Goal: Task Accomplishment & Management: Use online tool/utility

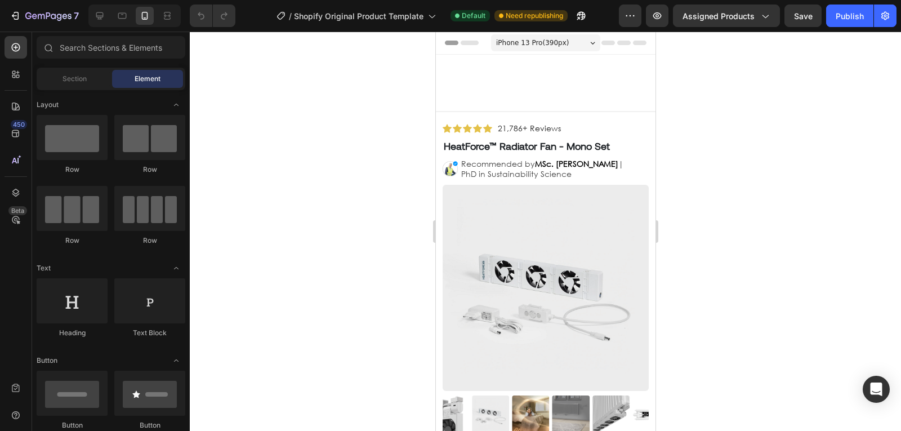
click at [491, 50] on div "iPhone 13 Pro ( 390 px)" at bounding box center [544, 42] width 109 height 17
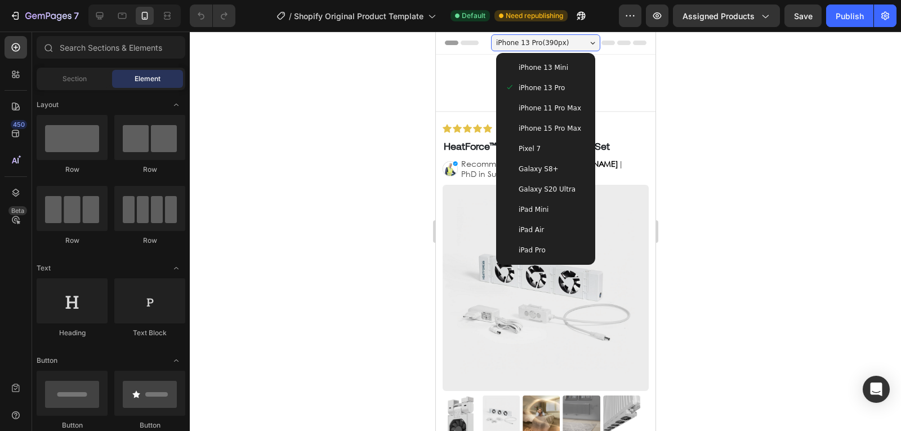
click at [388, 243] on div at bounding box center [545, 231] width 711 height 399
click at [808, 172] on div at bounding box center [545, 231] width 711 height 399
click at [758, 172] on div at bounding box center [545, 231] width 711 height 399
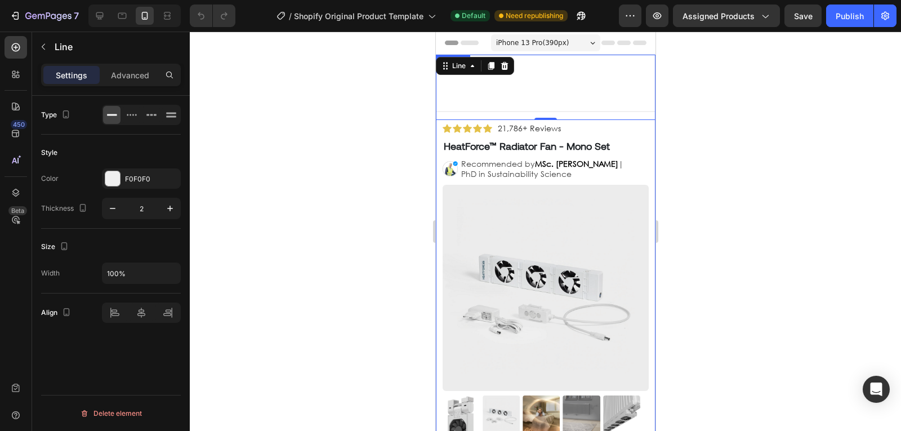
scroll to position [24, 0]
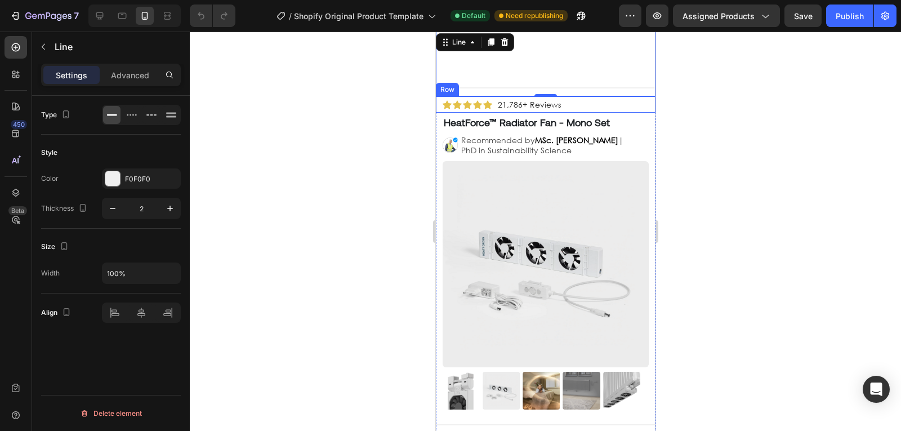
click at [578, 102] on div "Icon Icon Icon Icon Icon Icon List 21,786+ Reviews Text Block Row" at bounding box center [545, 104] width 220 height 16
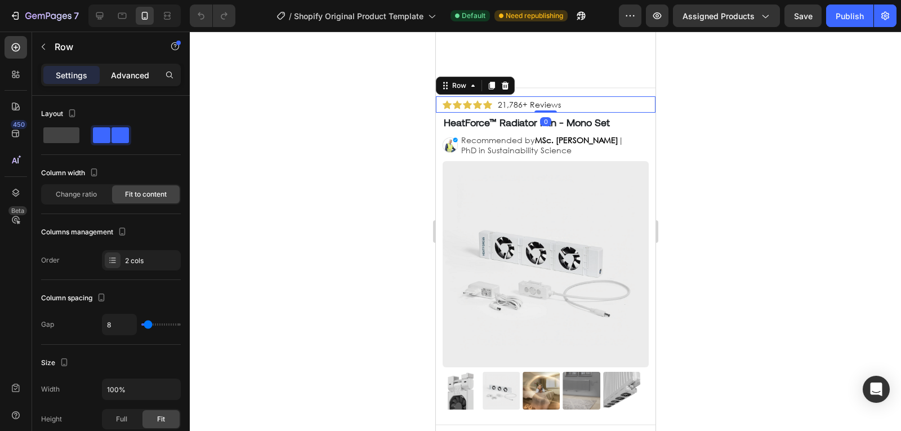
click at [119, 77] on p "Advanced" at bounding box center [130, 75] width 38 height 12
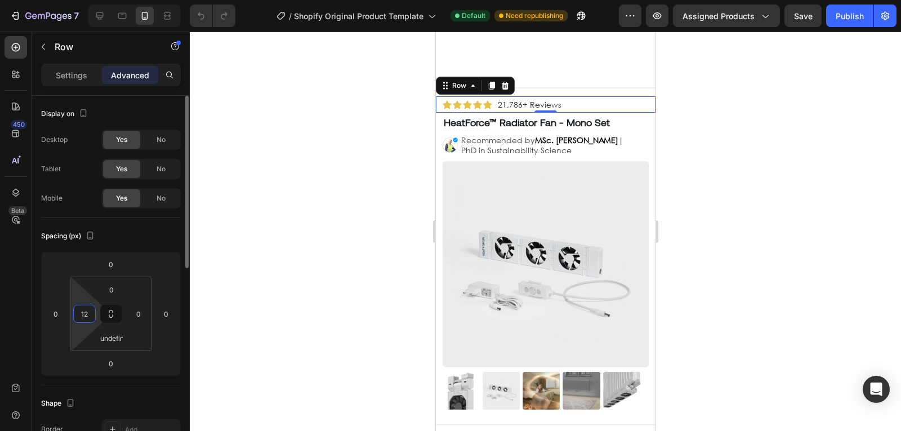
click at [86, 312] on input "12" at bounding box center [84, 313] width 17 height 17
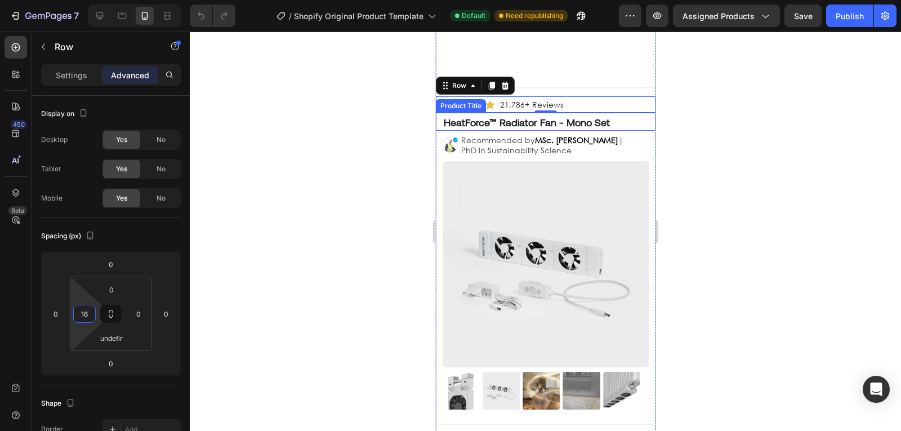
type input "16"
click at [585, 127] on h1 "HeatForce™ Radiator Fan - Mono Set" at bounding box center [546, 122] width 208 height 15
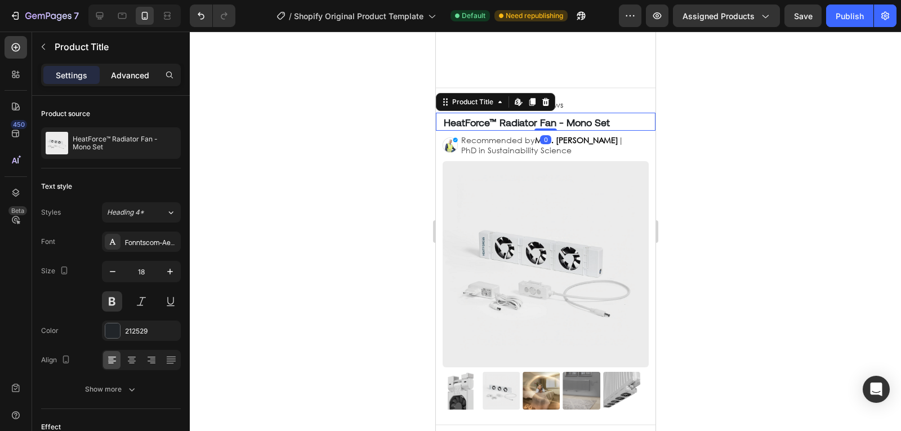
click at [141, 81] on p "Advanced" at bounding box center [130, 75] width 38 height 12
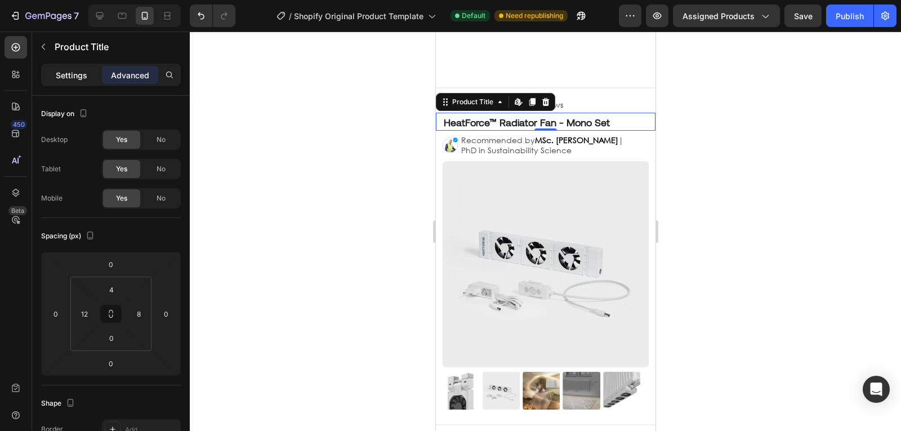
click at [83, 82] on div "Settings" at bounding box center [71, 75] width 56 height 18
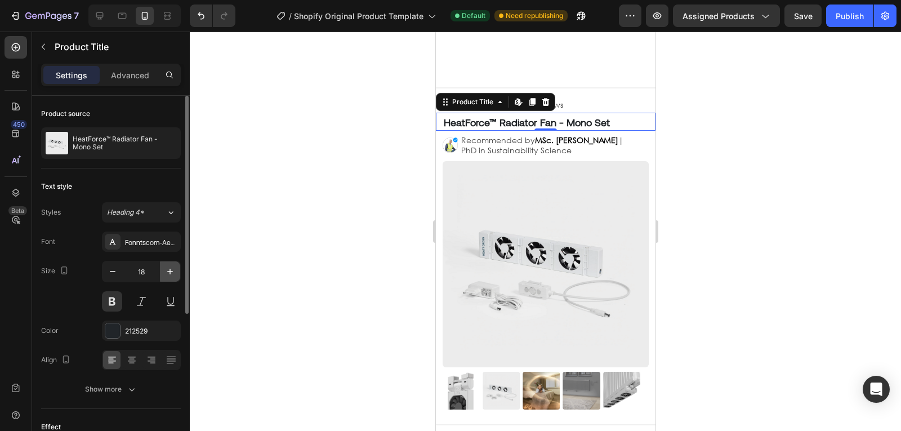
click at [169, 272] on icon "button" at bounding box center [169, 271] width 11 height 11
type input "19"
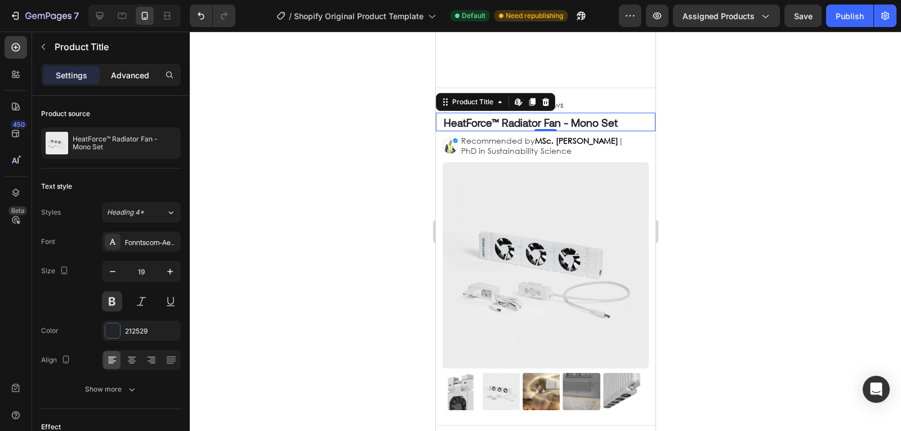
click at [126, 78] on p "Advanced" at bounding box center [130, 75] width 38 height 12
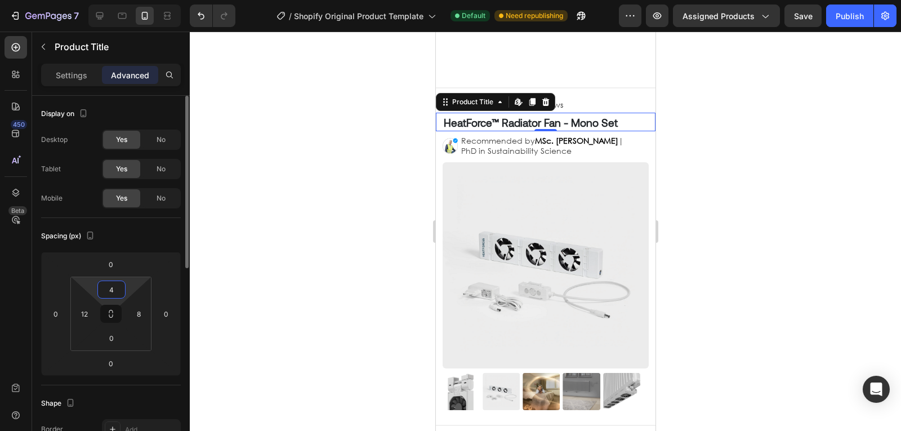
click at [105, 293] on input "4" at bounding box center [111, 289] width 23 height 17
type input "8"
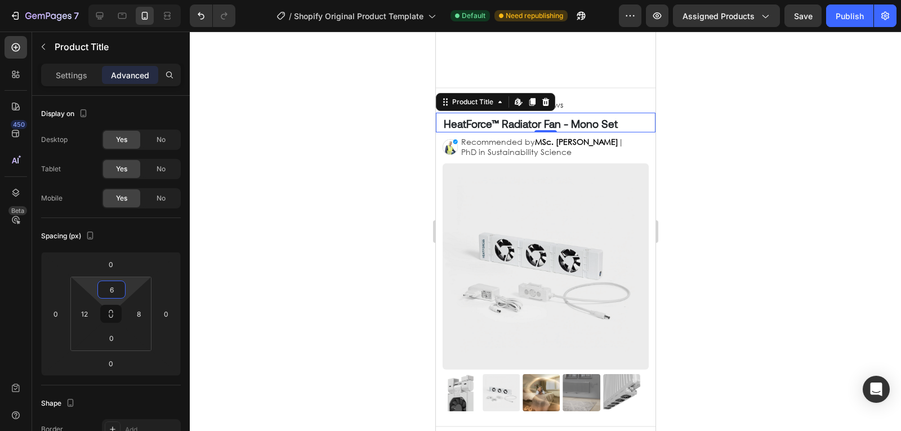
type input "6"
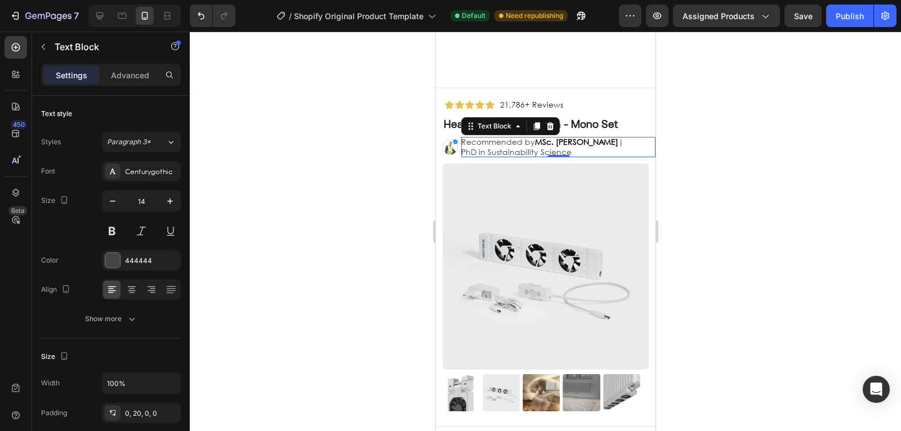
click at [488, 138] on p "Recommended by MSc. Timothy Aerdts | PhD in Sustainability Science" at bounding box center [549, 147] width 176 height 20
click at [117, 204] on icon "button" at bounding box center [112, 200] width 11 height 11
type input "13"
click at [146, 79] on p "Advanced" at bounding box center [130, 75] width 38 height 12
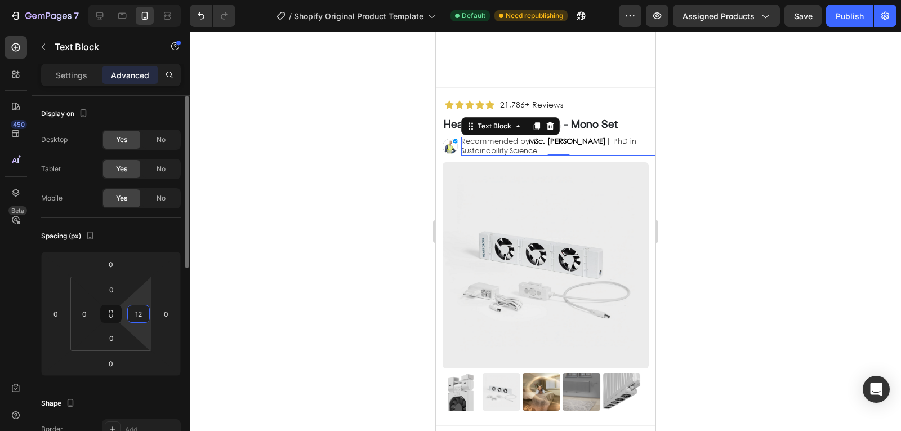
click at [140, 313] on input "12" at bounding box center [138, 313] width 17 height 17
type input "0"
click at [368, 251] on div at bounding box center [545, 231] width 711 height 399
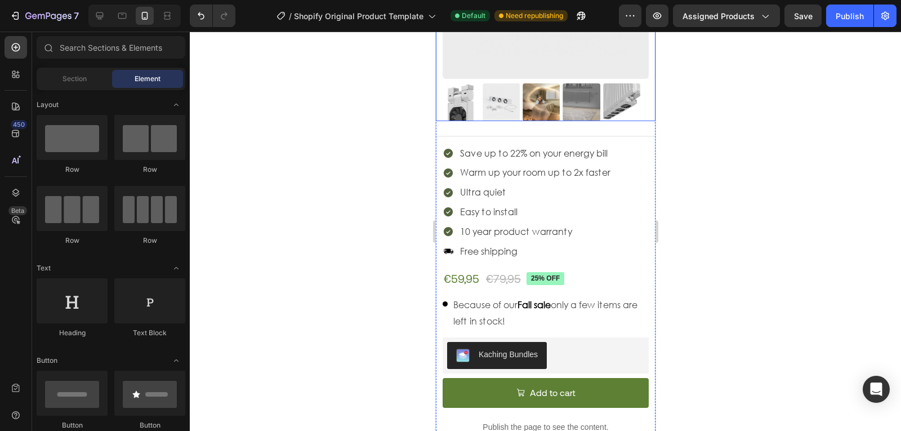
scroll to position [314, 0]
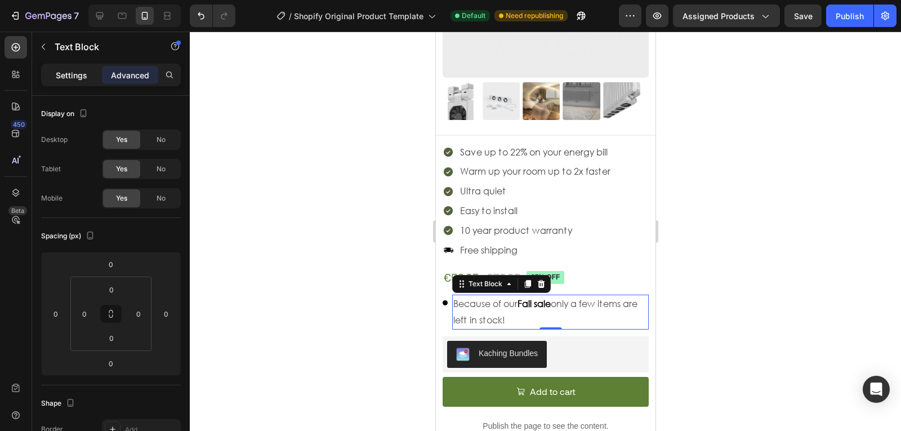
click at [65, 78] on p "Settings" at bounding box center [72, 75] width 32 height 12
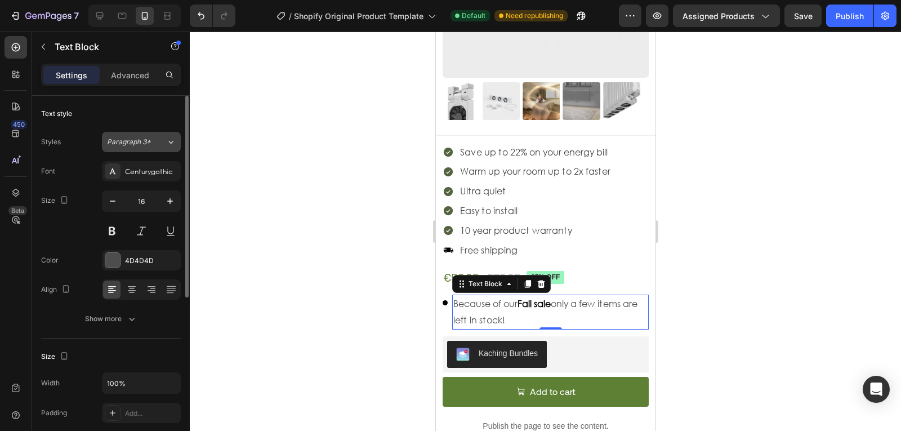
click at [162, 143] on div "Paragraph 3*" at bounding box center [136, 142] width 59 height 10
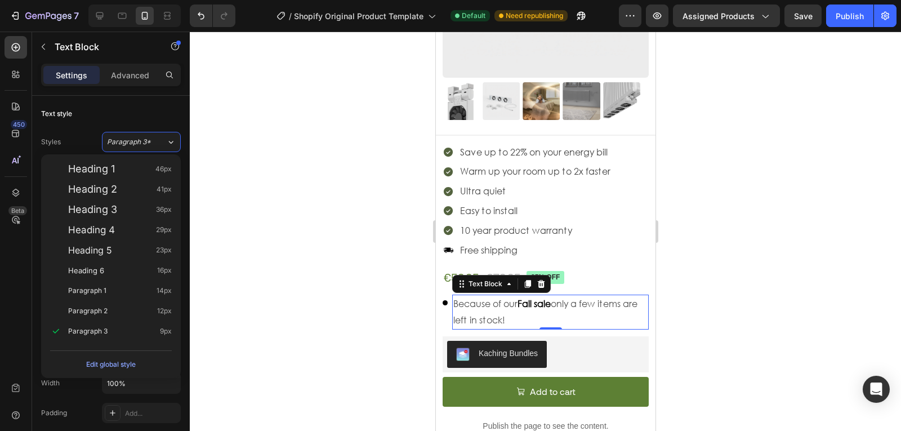
click at [488, 296] on p "Because of our Fall sale only a few items are left in stock!" at bounding box center [550, 312] width 194 height 33
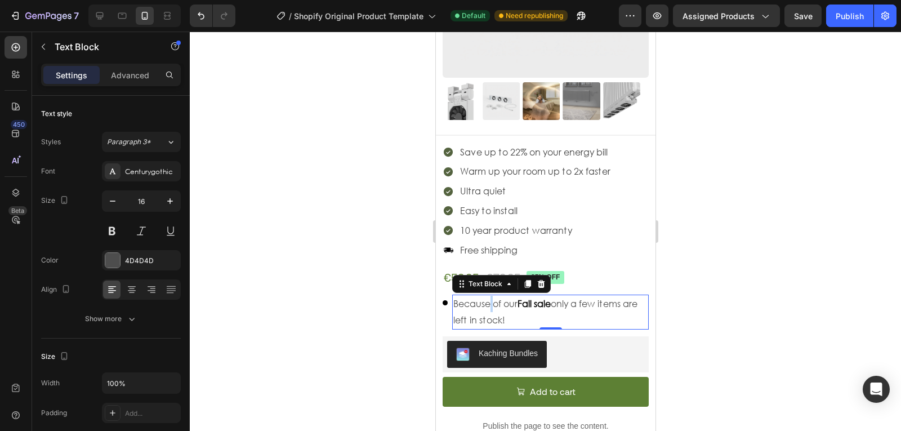
click at [488, 296] on p "Because of our Fall sale only a few items are left in stock!" at bounding box center [550, 312] width 194 height 33
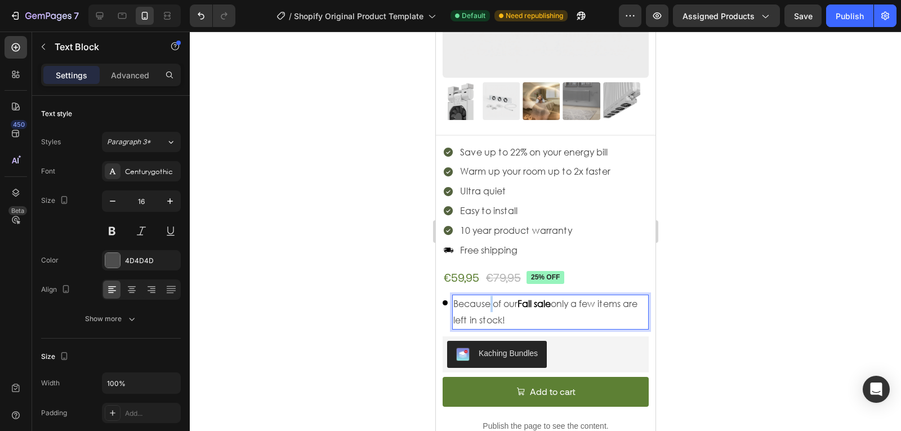
click at [488, 296] on p "Because of our Fall sale only a few items are left in stock!" at bounding box center [550, 312] width 194 height 33
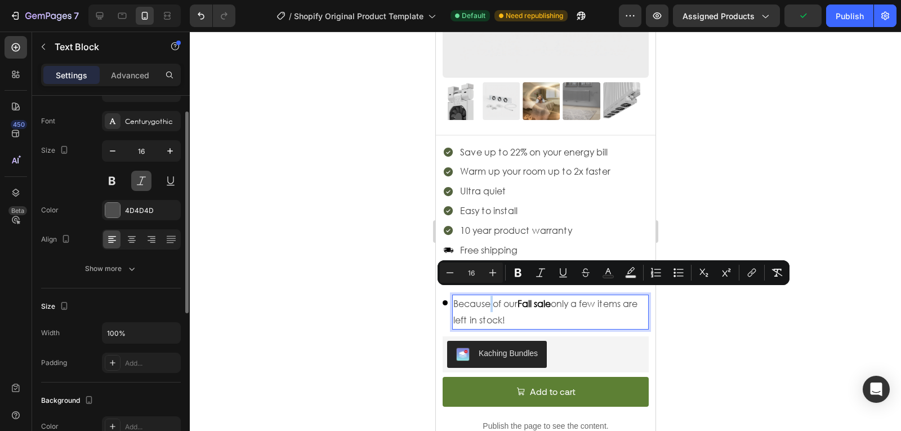
scroll to position [23, 0]
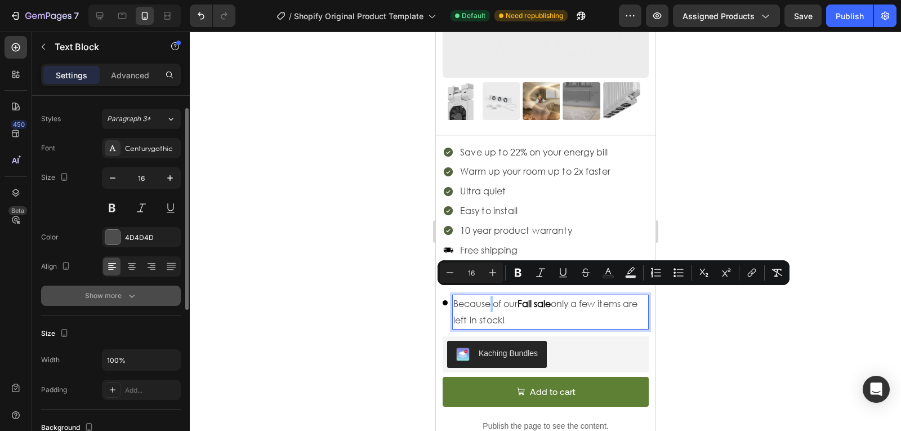
click at [108, 293] on div "Show more" at bounding box center [111, 295] width 52 height 11
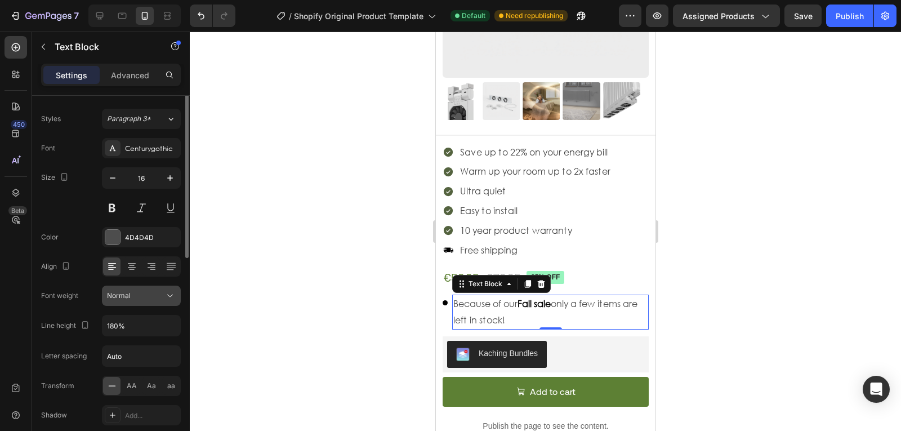
scroll to position [0, 0]
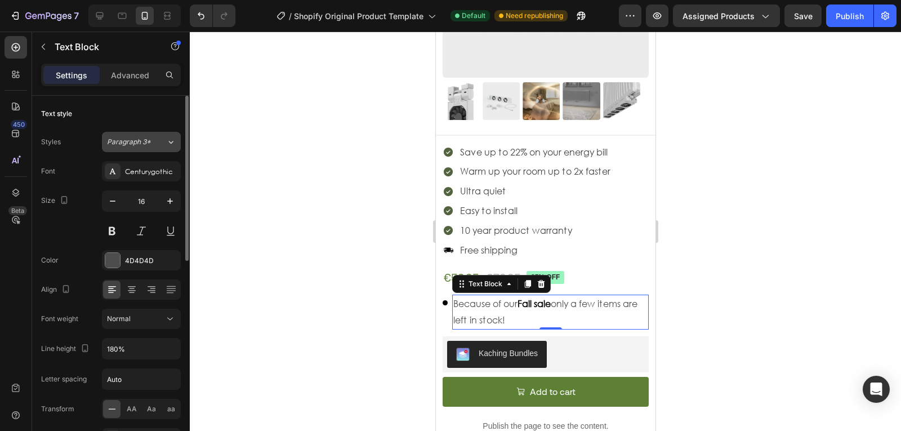
click at [162, 140] on div "Paragraph 3*" at bounding box center [136, 142] width 59 height 10
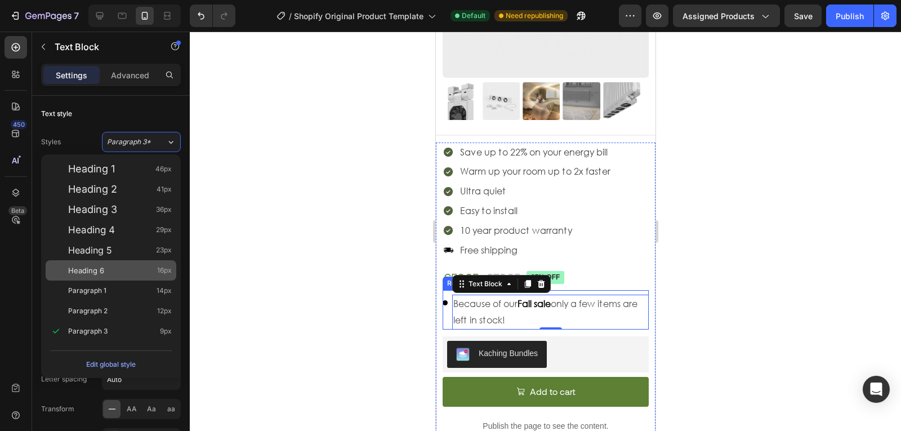
click at [126, 270] on div "Heading 6 16px" at bounding box center [120, 270] width 104 height 11
type input "130%"
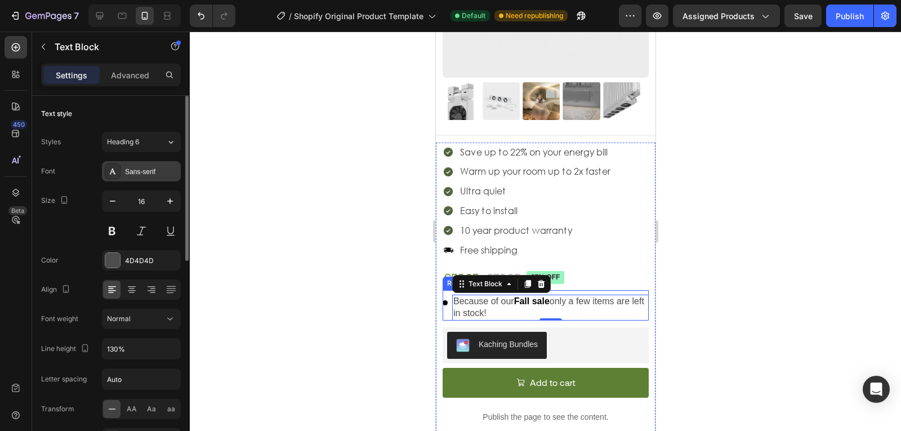
click at [160, 172] on div "Sans-serif" at bounding box center [151, 172] width 53 height 10
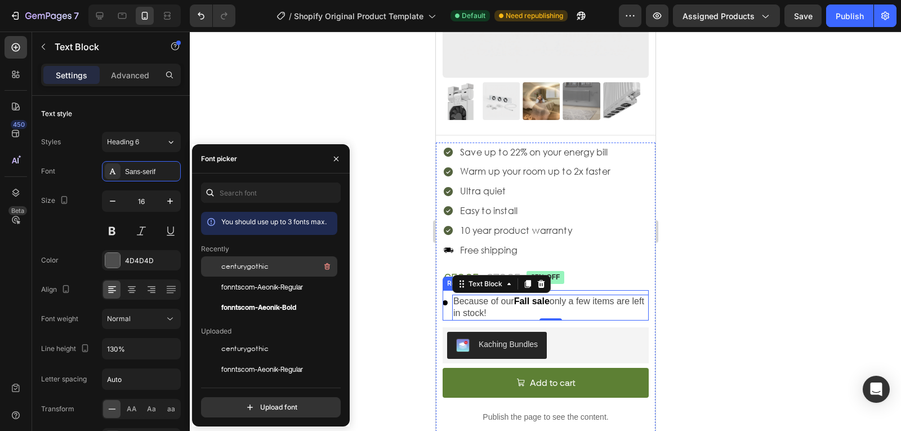
click at [253, 266] on span "centurygothic" at bounding box center [244, 266] width 47 height 10
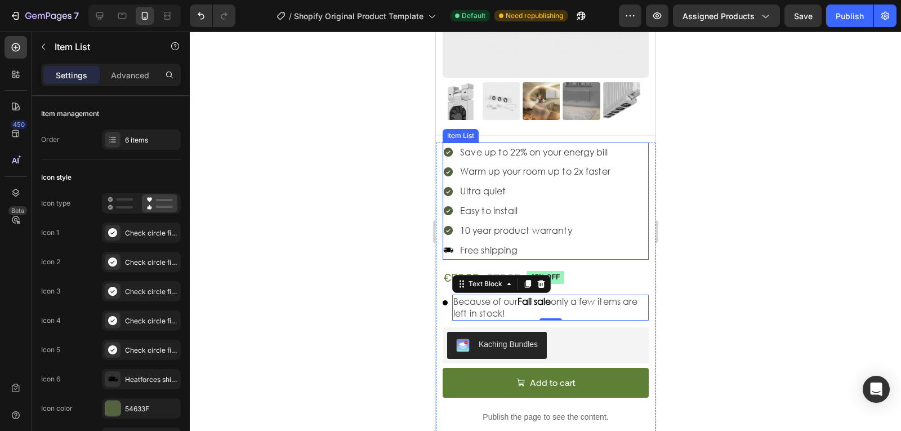
click at [623, 236] on div "Save up to 22% on your energy bill Warm up your room up to 2x faster Ultra quie…" at bounding box center [545, 201] width 206 height 118
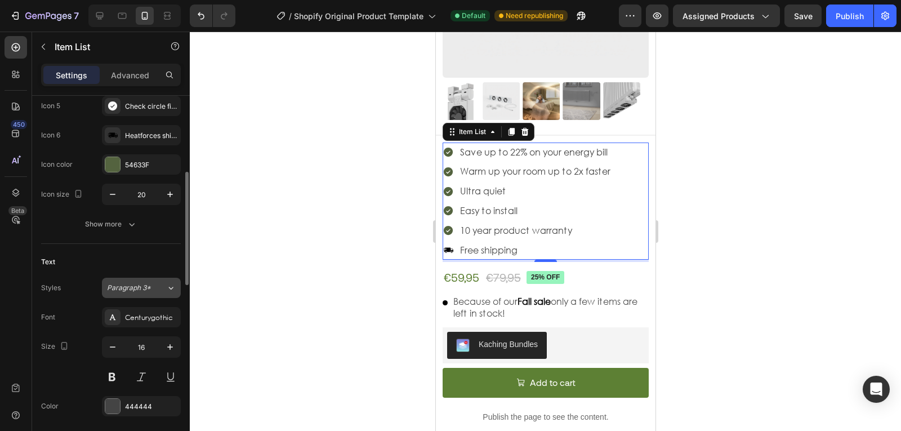
scroll to position [244, 0]
click at [156, 294] on button "Paragraph 3*" at bounding box center [141, 287] width 79 height 20
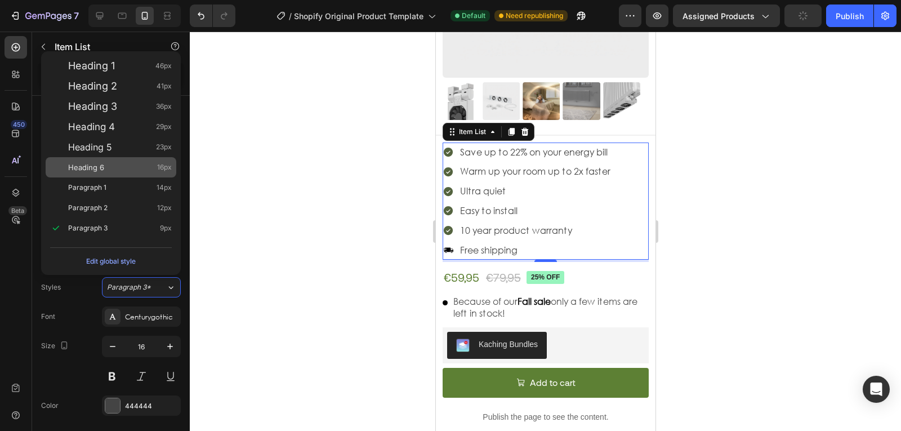
click at [137, 166] on div "Heading 6 16px" at bounding box center [120, 167] width 104 height 11
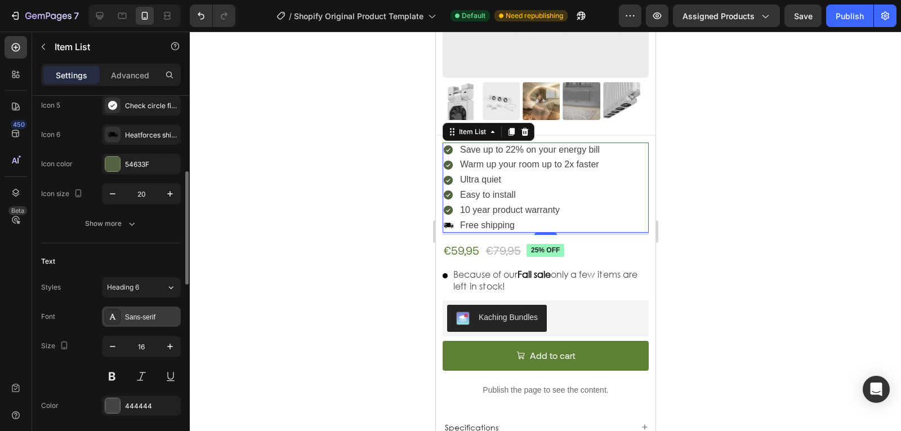
click at [137, 315] on div "Sans-serif" at bounding box center [151, 317] width 53 height 10
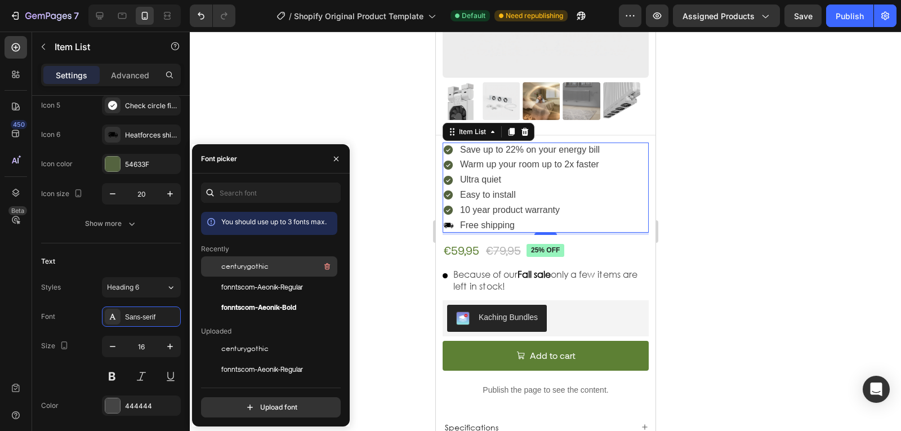
click at [252, 266] on span "centurygothic" at bounding box center [244, 266] width 47 height 10
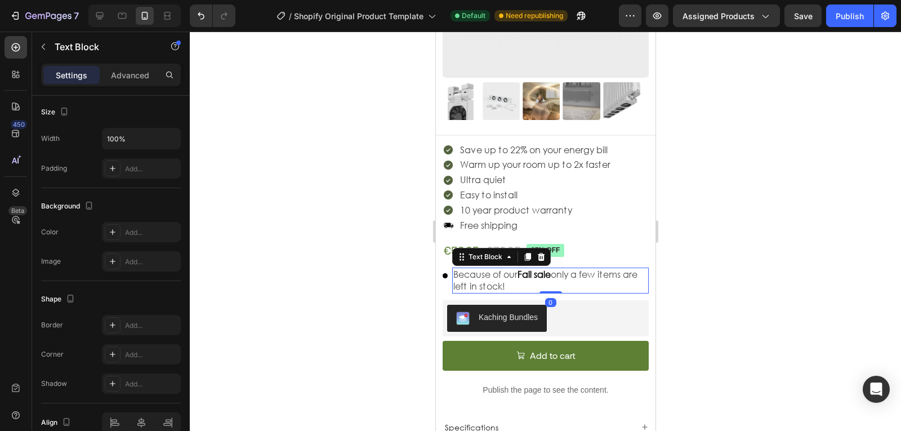
scroll to position [0, 0]
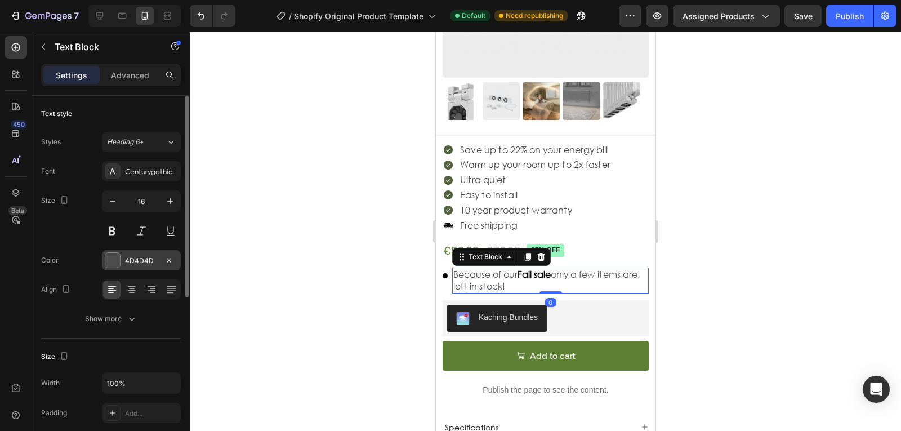
click at [154, 256] on div "4D4D4D" at bounding box center [141, 261] width 33 height 10
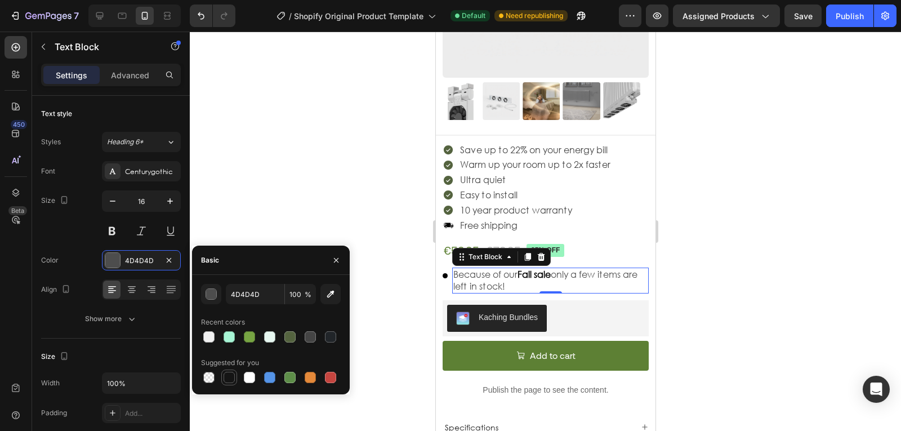
click at [230, 377] on div at bounding box center [229, 377] width 11 height 11
click at [240, 298] on input "151515" at bounding box center [255, 294] width 59 height 20
type input "000000"
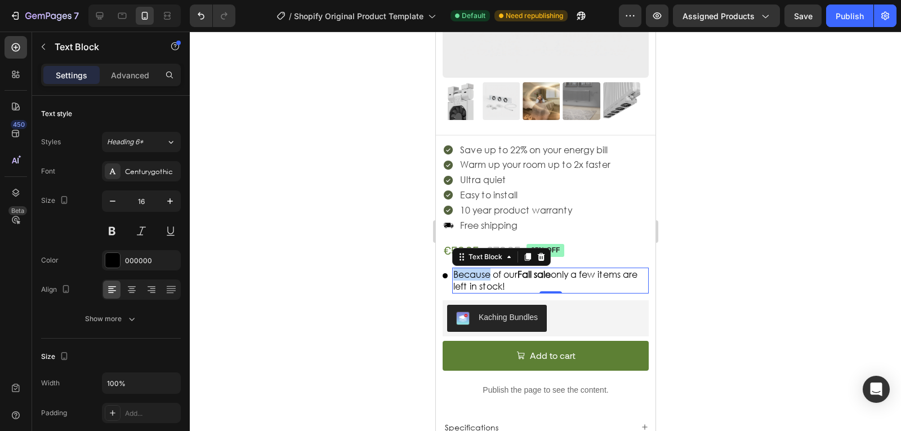
click at [461, 269] on p "Because of our Fall sale only a few items are left in stock!" at bounding box center [550, 281] width 194 height 24
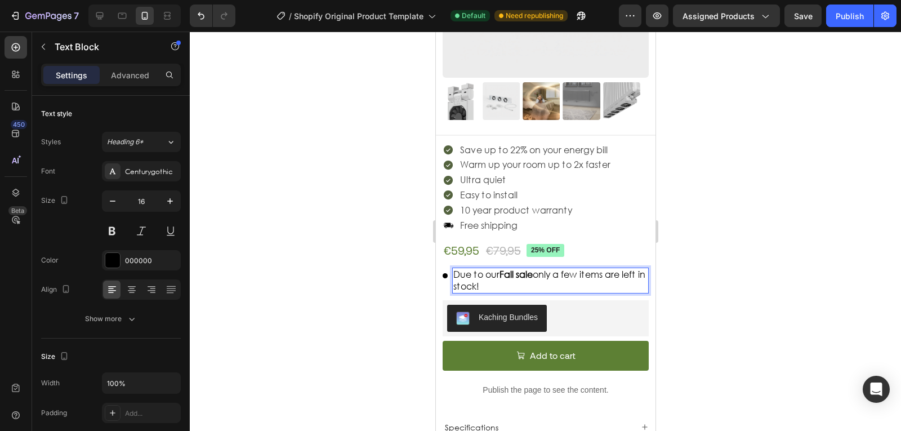
click at [535, 269] on p "Due to our Fall sale only a few items are left in stock!" at bounding box center [550, 281] width 194 height 24
click at [597, 269] on p "Due to our Fall sale, only a few items are left in stock!" at bounding box center [550, 281] width 194 height 24
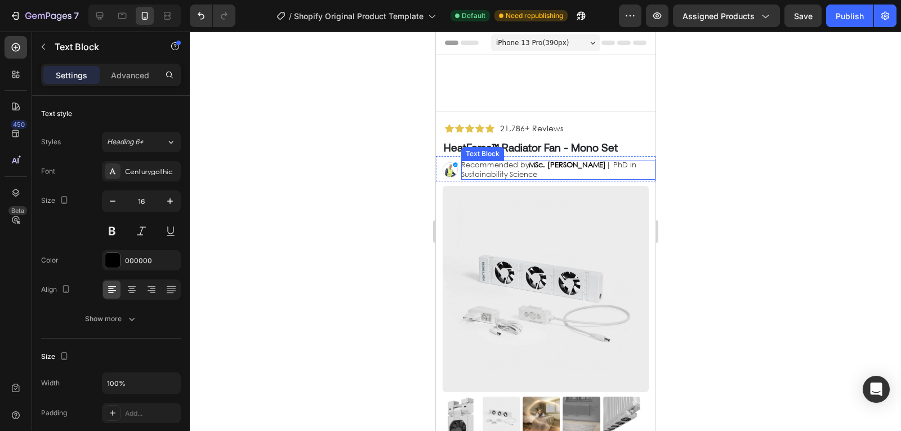
click at [569, 172] on p "Recommended by MSc. Timothy Aerdts | PhD in Sustainability Science" at bounding box center [552, 169] width 183 height 19
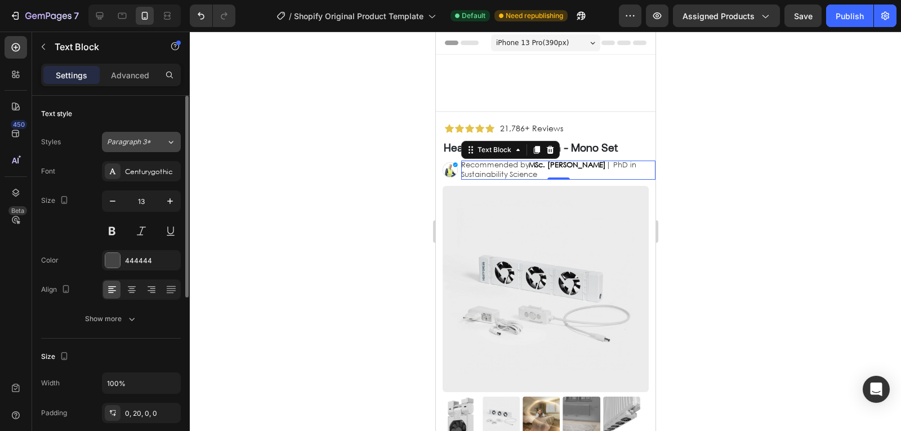
click at [164, 149] on button "Paragraph 3*" at bounding box center [141, 142] width 79 height 20
click at [101, 120] on div "Text style" at bounding box center [111, 114] width 140 height 18
click at [132, 138] on span "Paragraph 3*" at bounding box center [129, 142] width 44 height 10
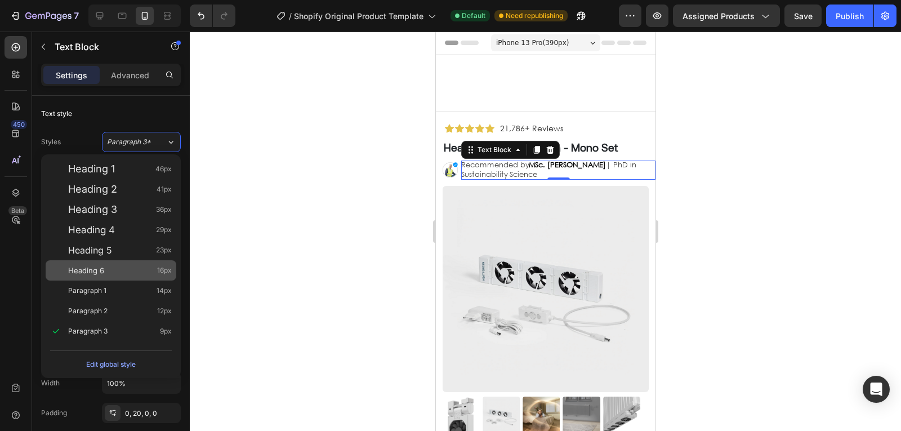
click at [95, 261] on div "Heading 6 16px" at bounding box center [111, 270] width 131 height 20
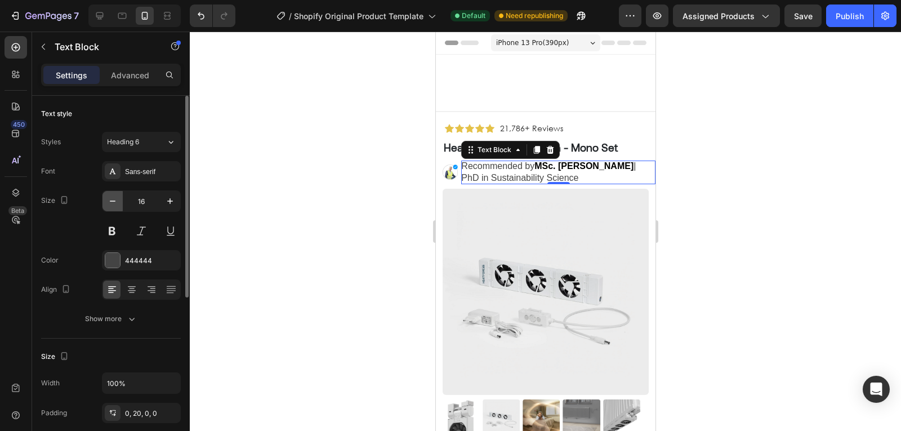
click at [104, 193] on button "button" at bounding box center [112, 201] width 20 height 20
type input "13"
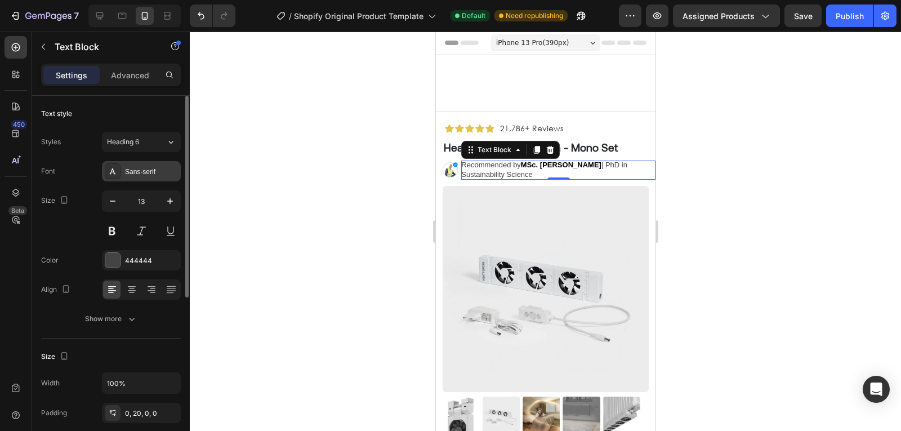
click at [138, 179] on div "Sans-serif" at bounding box center [141, 171] width 79 height 20
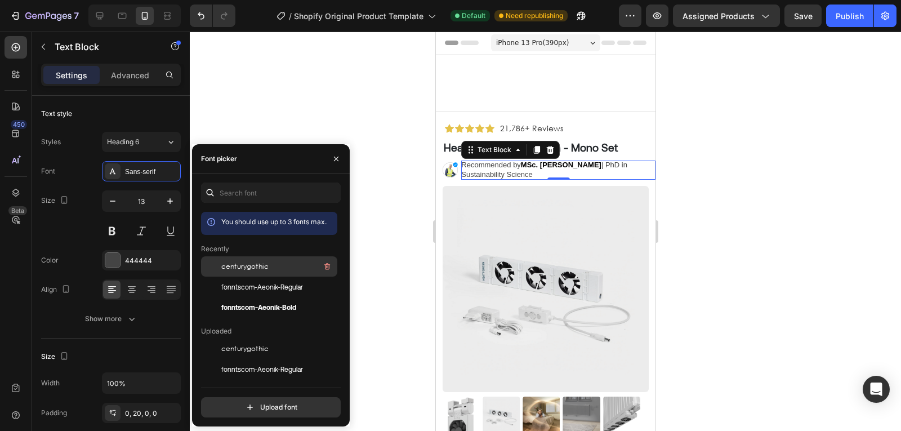
click at [250, 261] on div "centurygothic" at bounding box center [278, 267] width 114 height 14
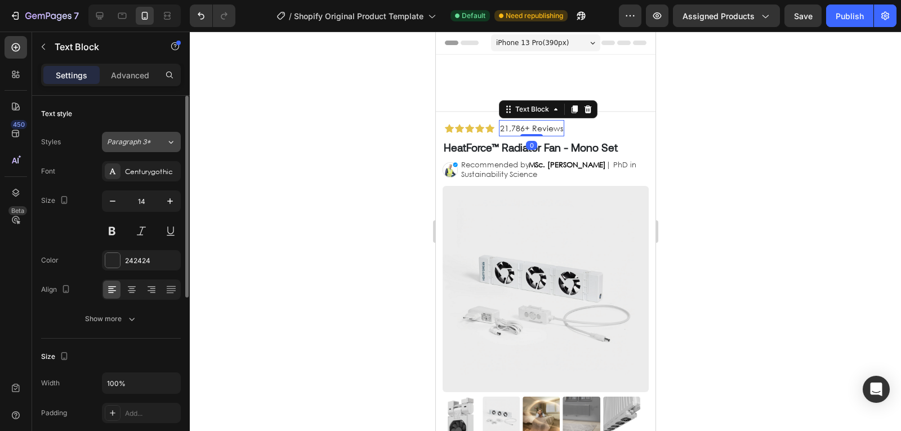
click at [139, 139] on span "Paragraph 3*" at bounding box center [129, 142] width 44 height 10
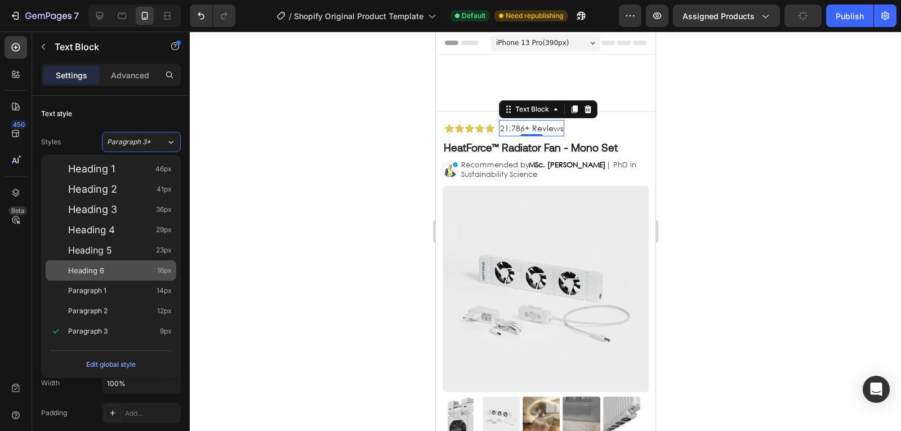
click at [108, 261] on div "Heading 6 16px" at bounding box center [111, 270] width 131 height 20
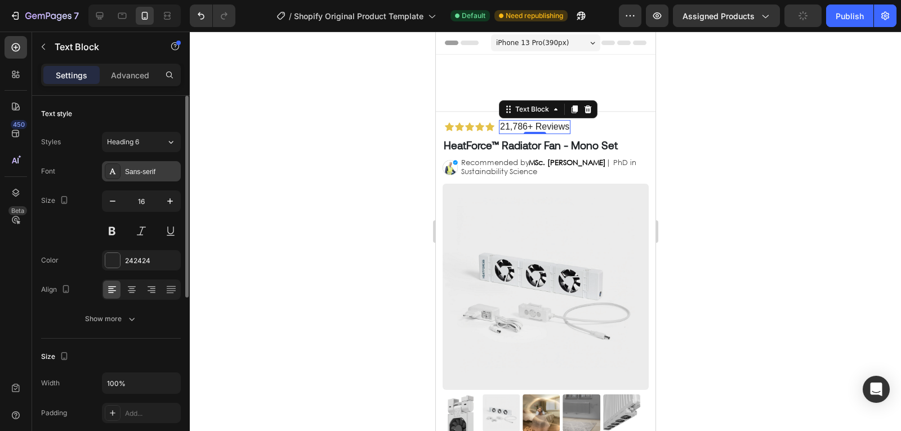
click at [153, 176] on div "Sans-serif" at bounding box center [151, 172] width 53 height 10
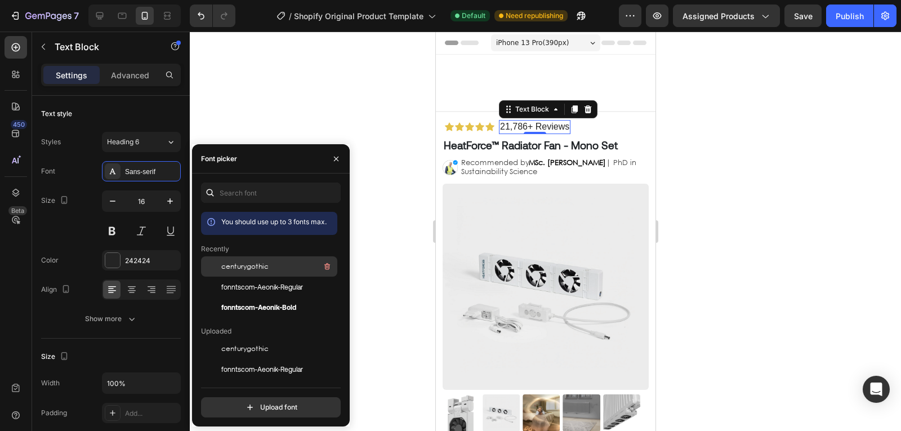
click at [232, 271] on div "centurygothic" at bounding box center [278, 267] width 114 height 14
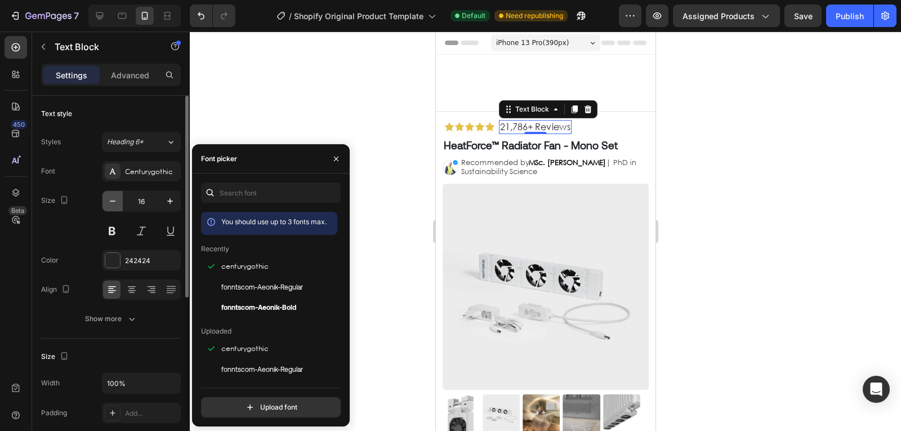
click at [115, 204] on icon "button" at bounding box center [112, 200] width 11 height 11
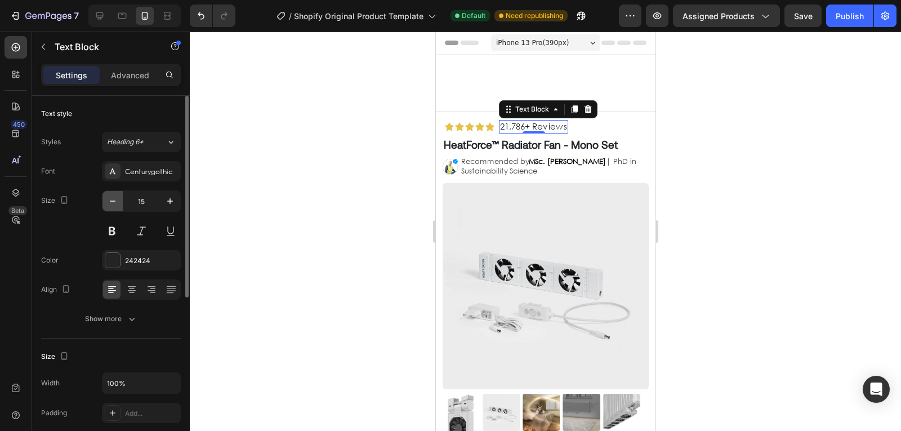
click at [115, 204] on icon "button" at bounding box center [112, 200] width 11 height 11
type input "14"
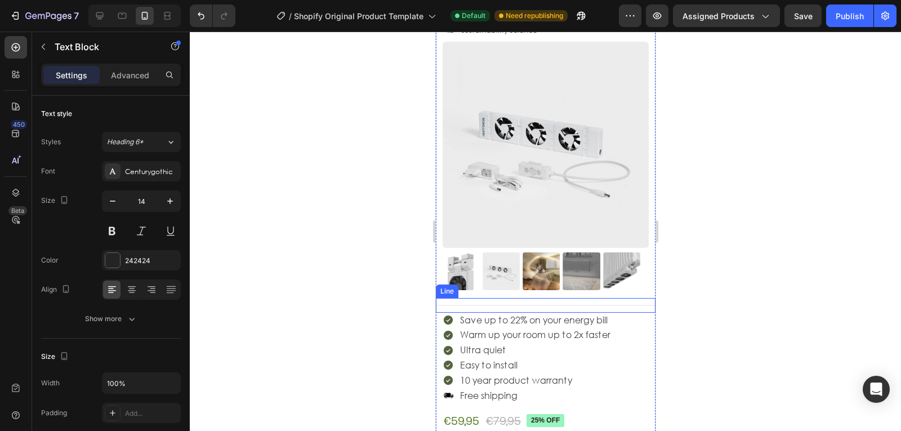
scroll to position [318, 0]
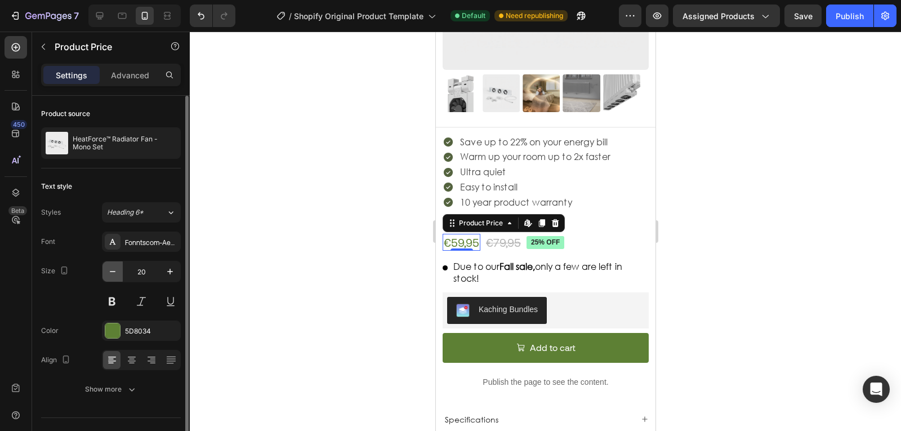
click at [114, 268] on icon "button" at bounding box center [112, 271] width 11 height 11
type input "18"
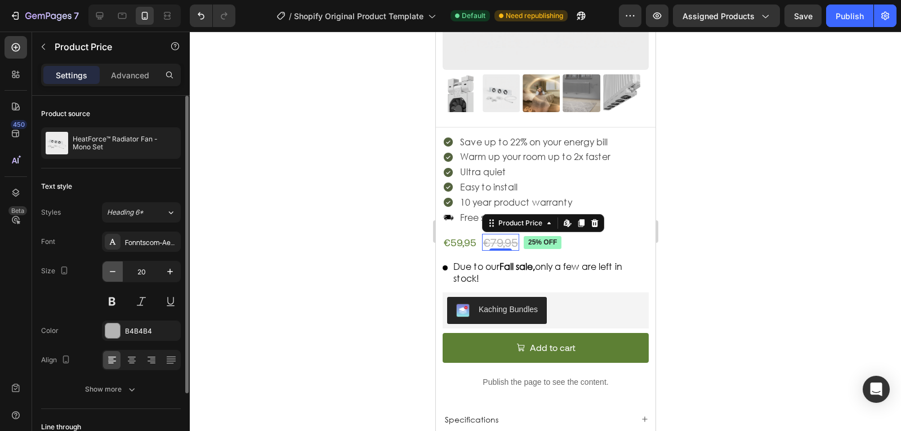
click at [113, 275] on icon "button" at bounding box center [112, 271] width 11 height 11
type input "18"
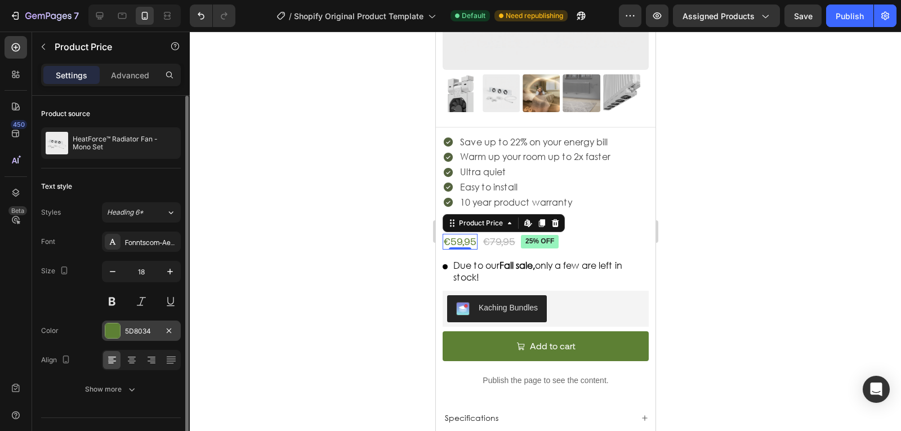
click at [151, 337] on div "5D8034" at bounding box center [141, 330] width 79 height 20
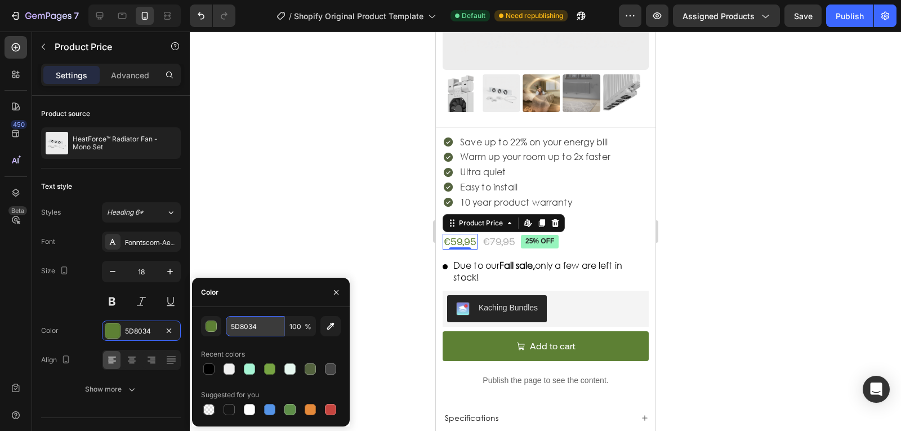
click at [262, 333] on input "5D8034" at bounding box center [255, 326] width 59 height 20
type input "538125"
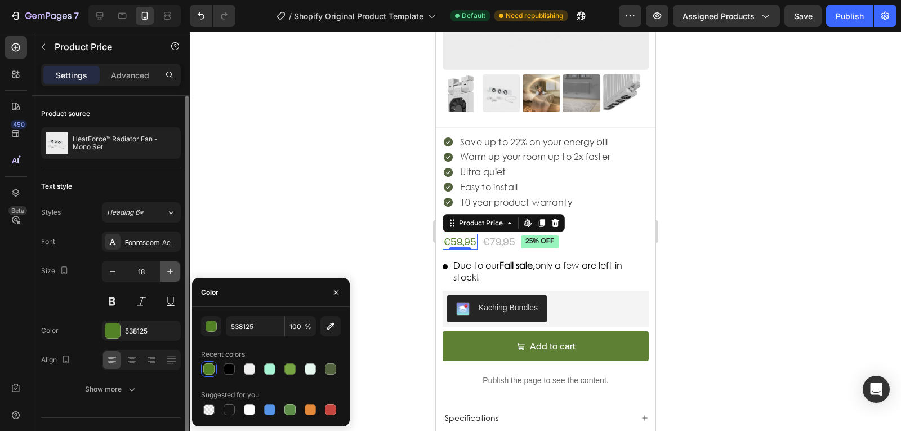
click at [166, 269] on icon "button" at bounding box center [169, 271] width 11 height 11
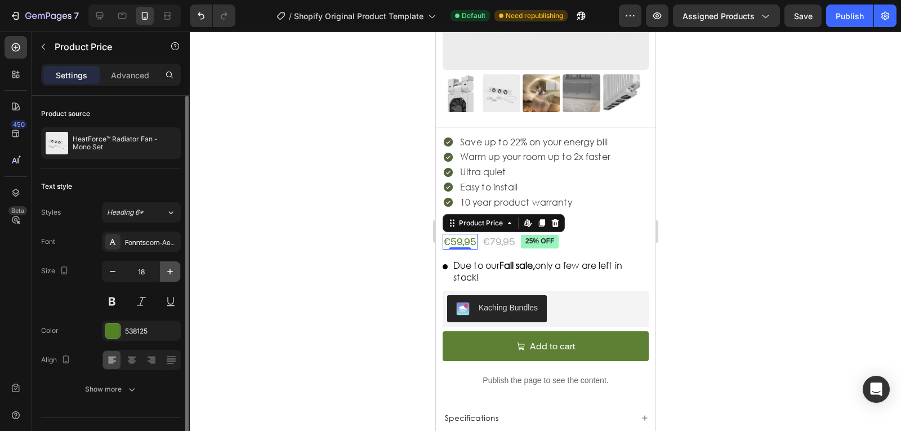
type input "19"
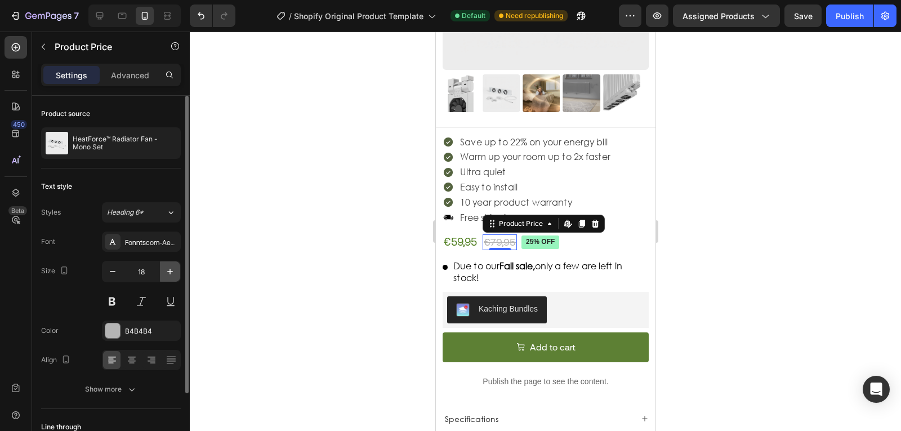
click at [177, 265] on button "button" at bounding box center [170, 271] width 20 height 20
type input "19"
click at [159, 235] on div "Fonntscom-Aeonik-Regular" at bounding box center [141, 241] width 79 height 20
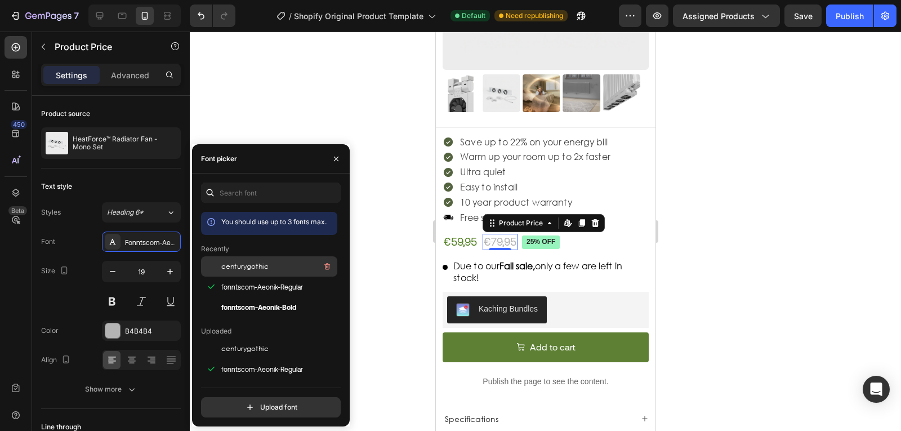
click at [251, 267] on span "centurygothic" at bounding box center [244, 266] width 47 height 10
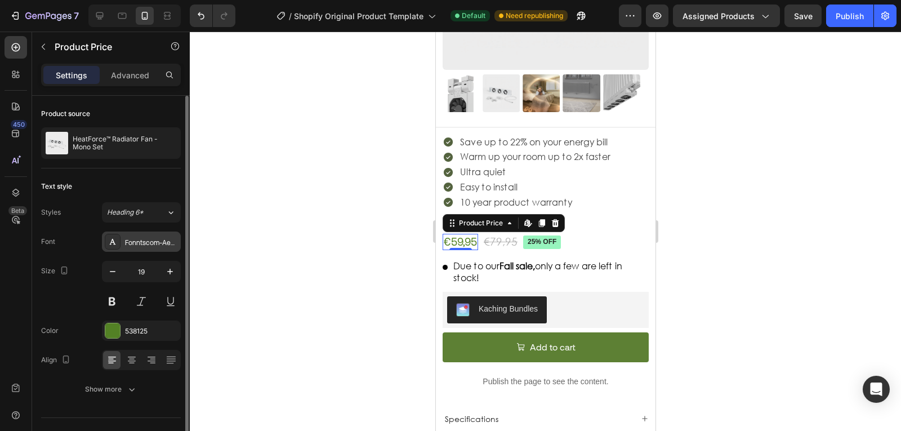
click at [115, 246] on div at bounding box center [113, 242] width 16 height 16
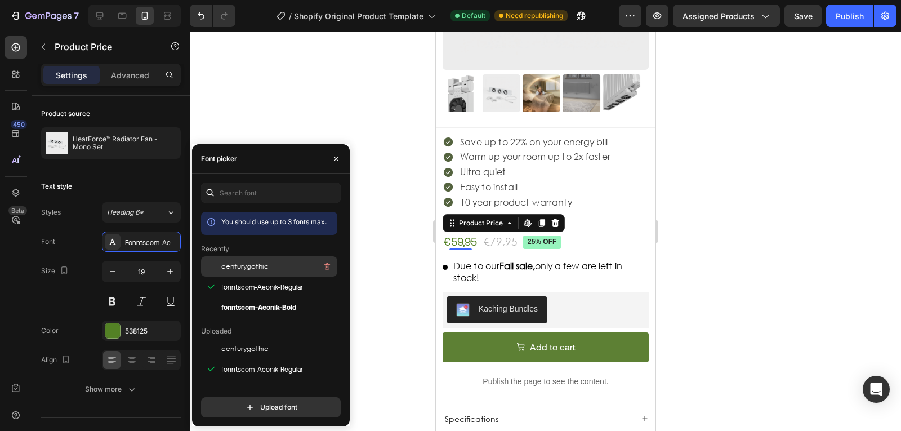
click at [260, 263] on span "centurygothic" at bounding box center [244, 266] width 47 height 10
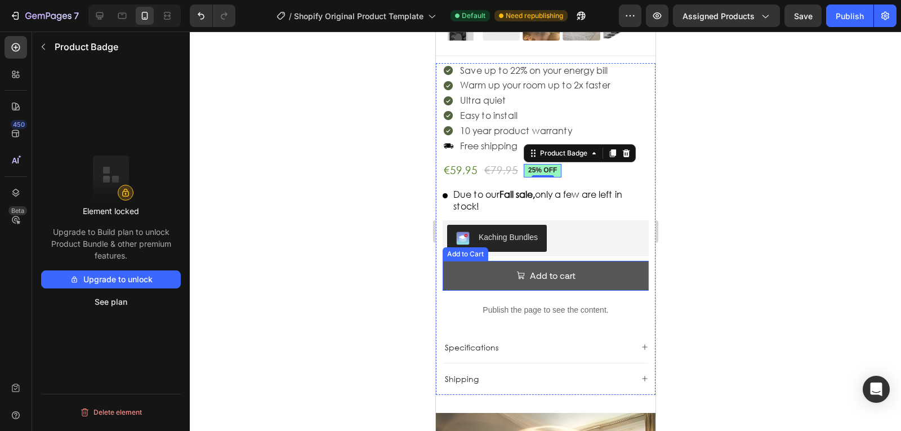
scroll to position [412, 0]
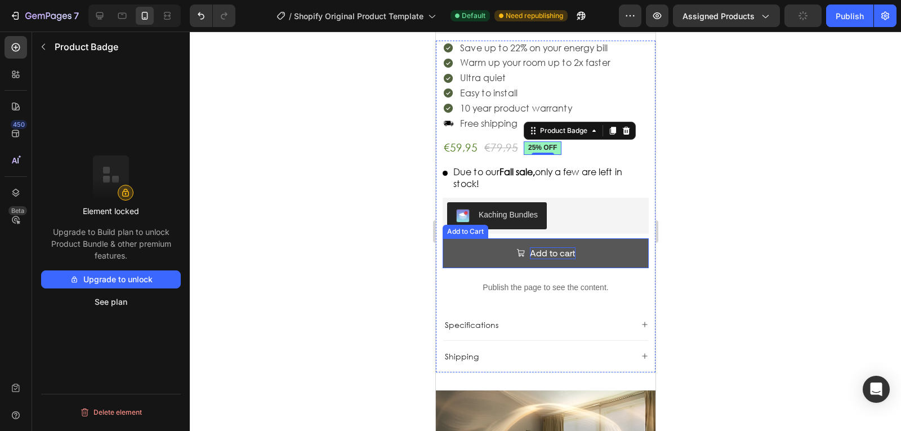
click at [529, 247] on div "Add to cart" at bounding box center [552, 253] width 46 height 12
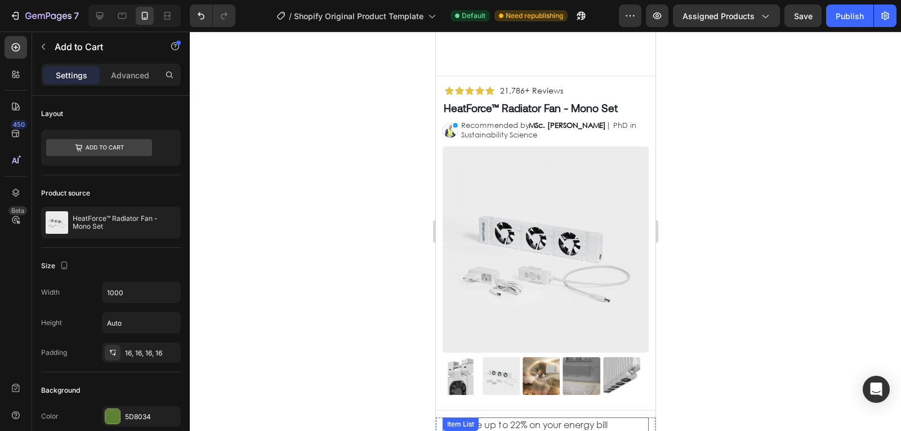
scroll to position [0, 0]
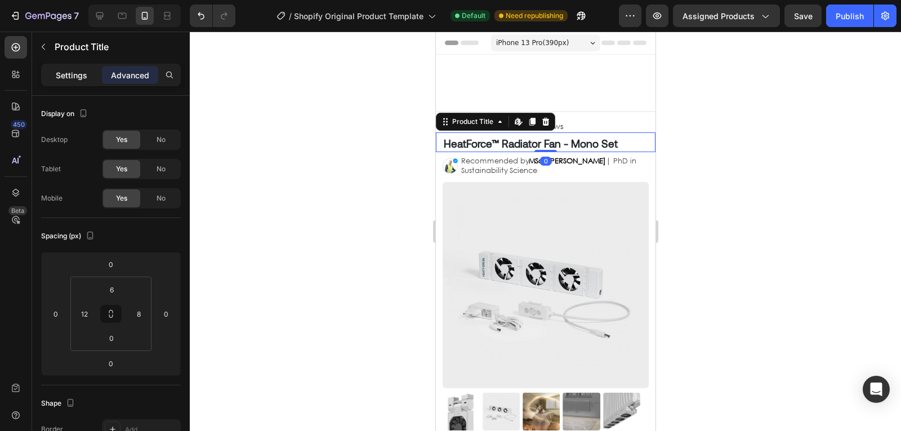
click at [82, 83] on div "Settings" at bounding box center [71, 75] width 56 height 18
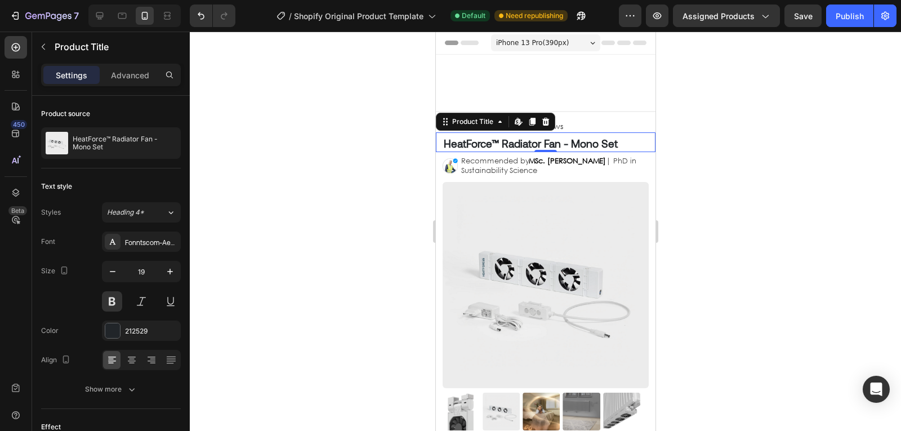
click at [520, 144] on h1 "HeatForce™ Radiator Fan - Mono Set" at bounding box center [546, 144] width 208 height 16
click at [856, 16] on div "Publish" at bounding box center [849, 16] width 28 height 12
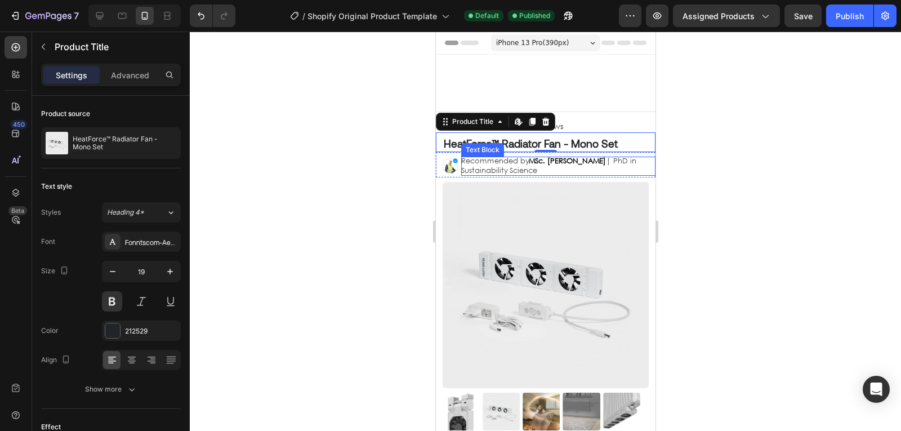
click at [551, 165] on strong "MSc. Timothy Aerdts" at bounding box center [566, 161] width 77 height 10
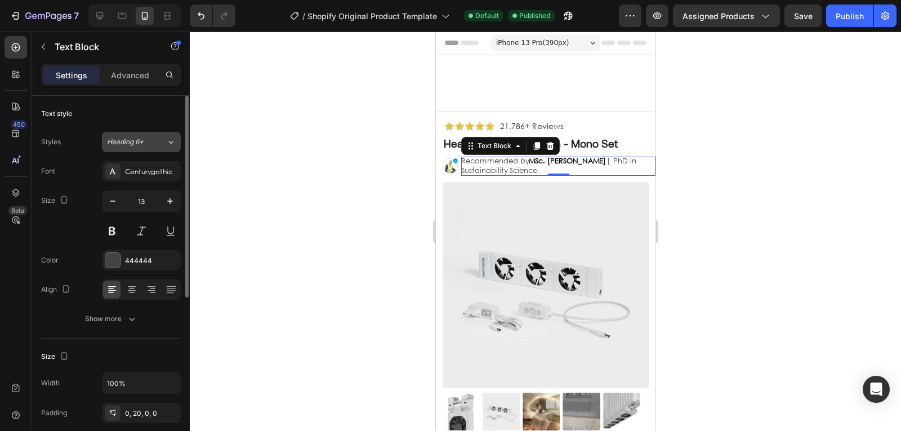
click at [159, 150] on button "Heading 6*" at bounding box center [141, 142] width 79 height 20
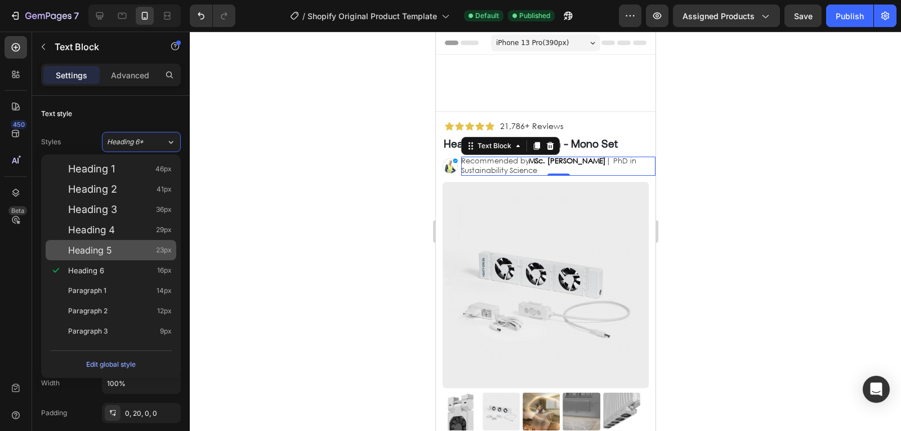
click at [136, 254] on div "Heading 5 23px" at bounding box center [120, 249] width 104 height 11
type input "23"
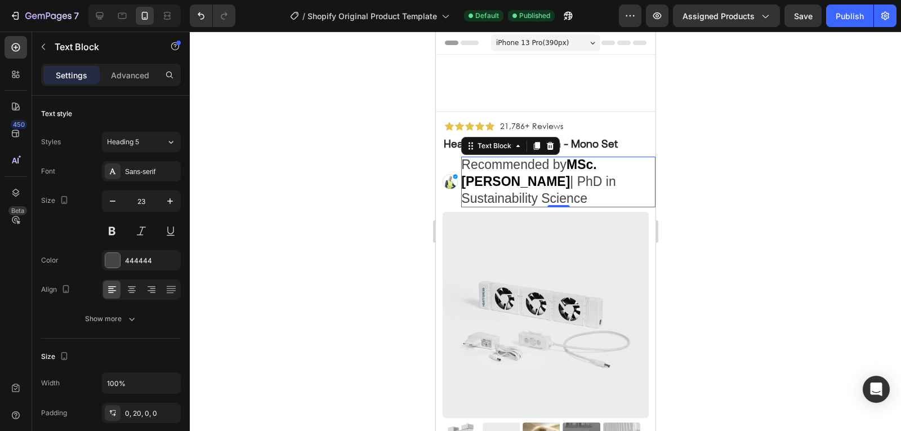
click at [261, 140] on div at bounding box center [545, 231] width 711 height 399
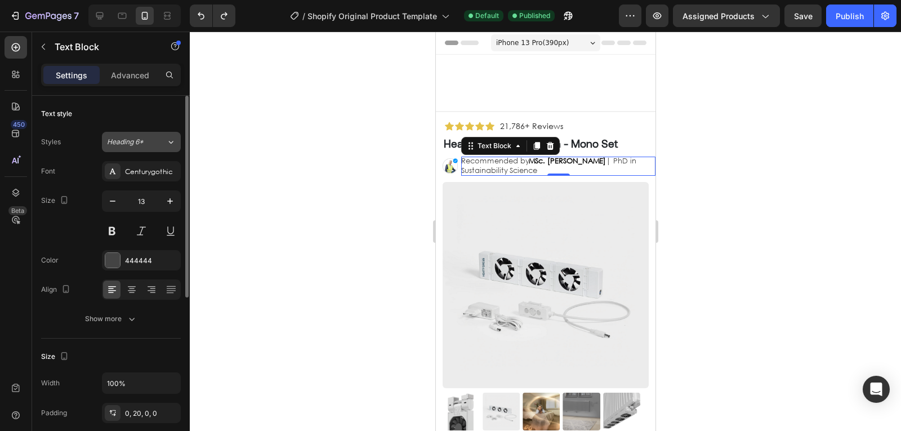
click at [153, 144] on div "Heading 6*" at bounding box center [136, 142] width 59 height 10
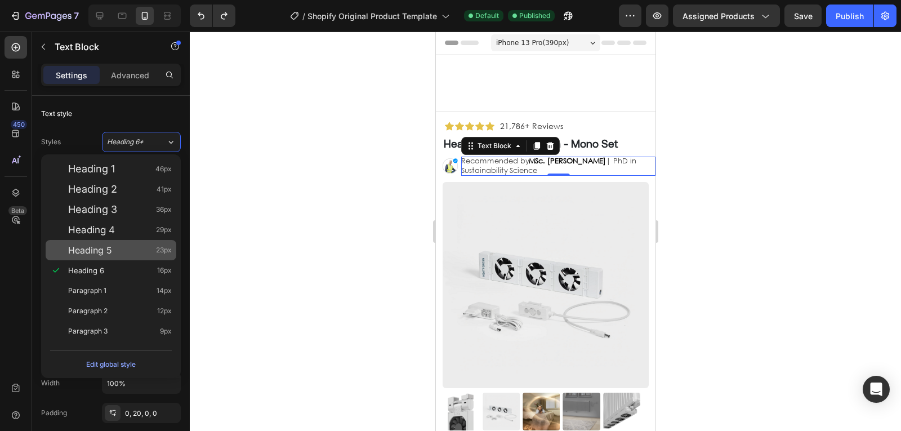
click at [93, 252] on span "Heading 5" at bounding box center [90, 249] width 44 height 11
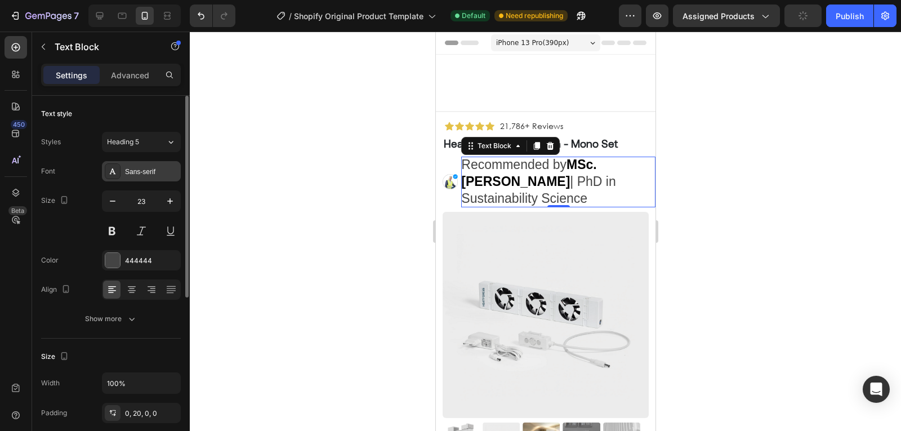
click at [158, 170] on div "Sans-serif" at bounding box center [151, 172] width 53 height 10
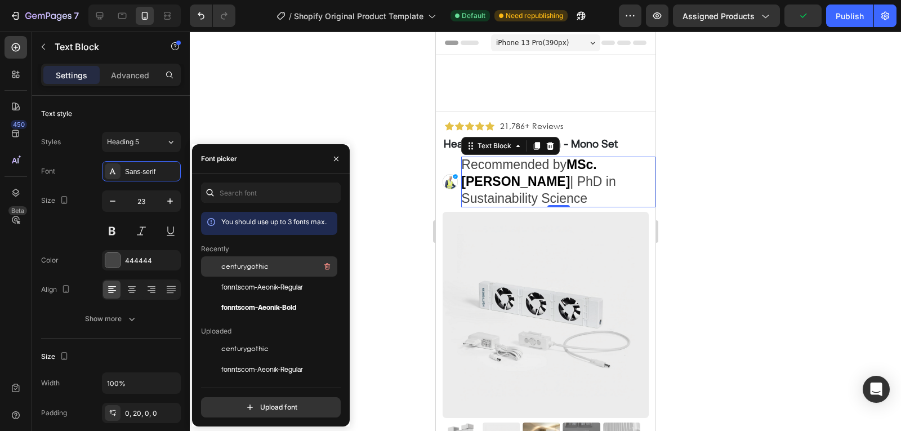
click at [263, 261] on div "centurygothic" at bounding box center [278, 267] width 114 height 14
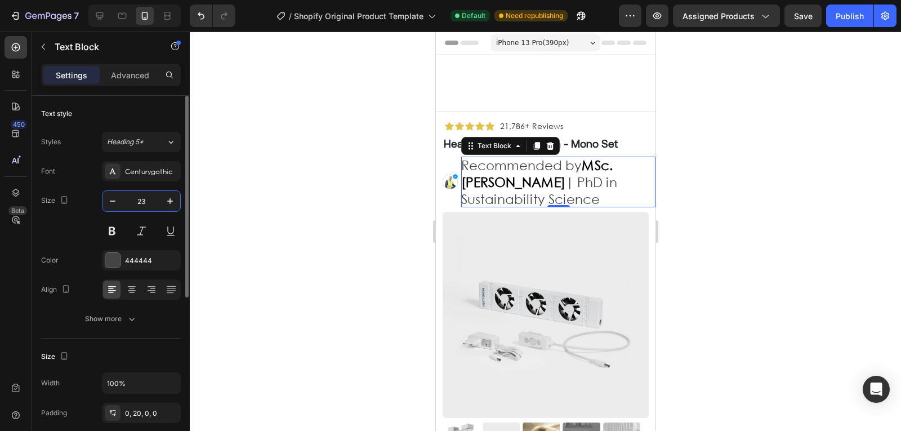
click at [148, 207] on input "23" at bounding box center [141, 201] width 37 height 20
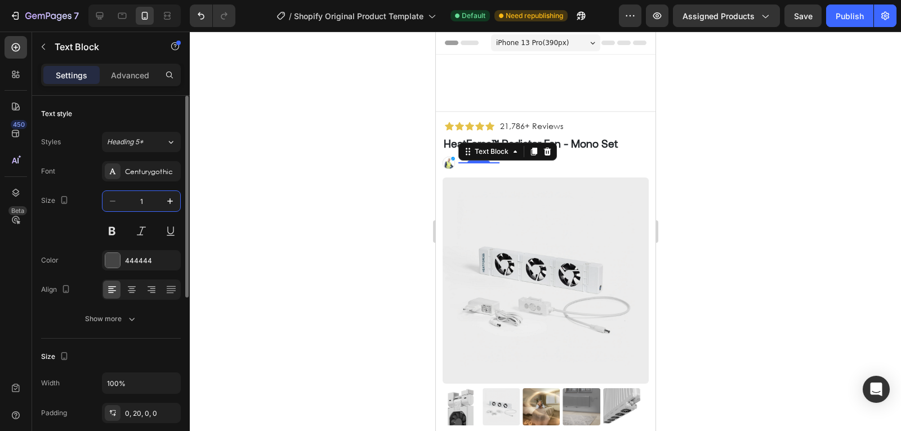
type input "13"
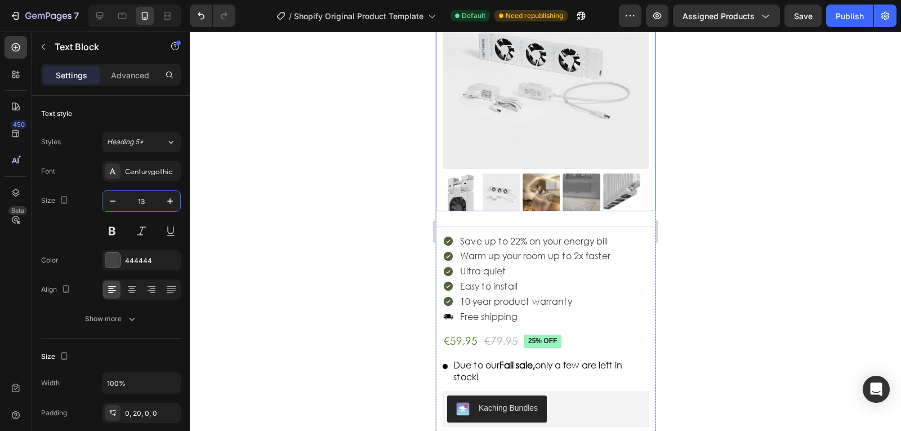
scroll to position [220, 0]
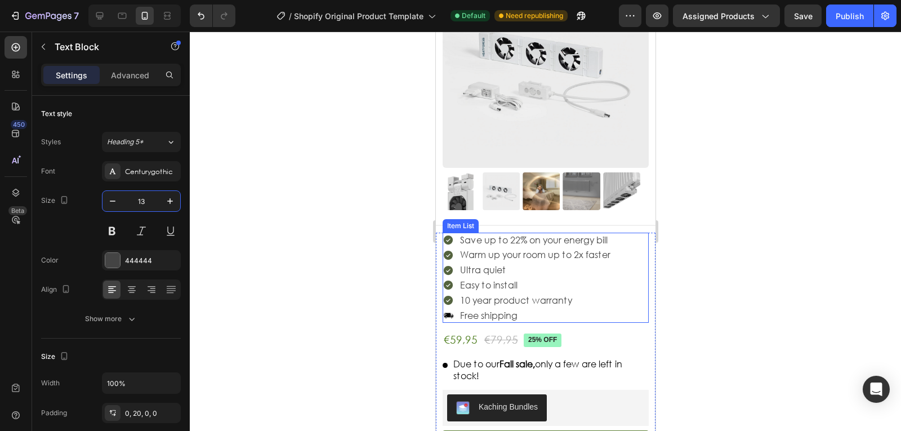
click at [624, 310] on div "Save up to 22% on your energy bill Warm up your room up to 2x faster Ultra quie…" at bounding box center [545, 278] width 206 height 91
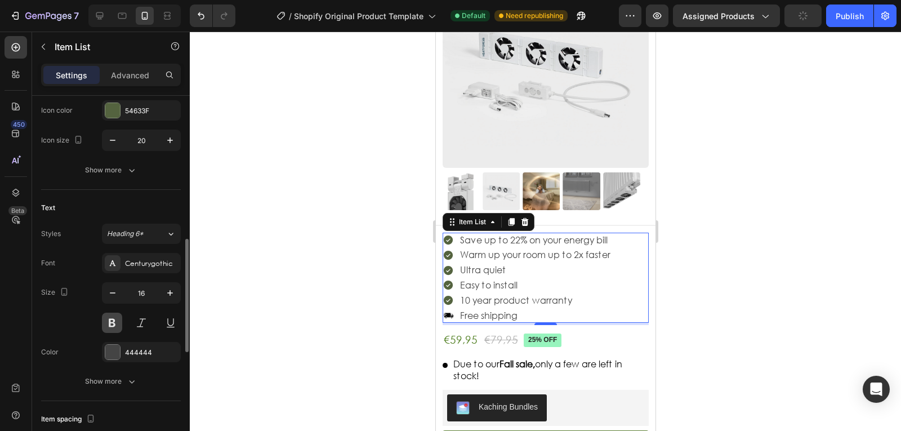
scroll to position [390, 0]
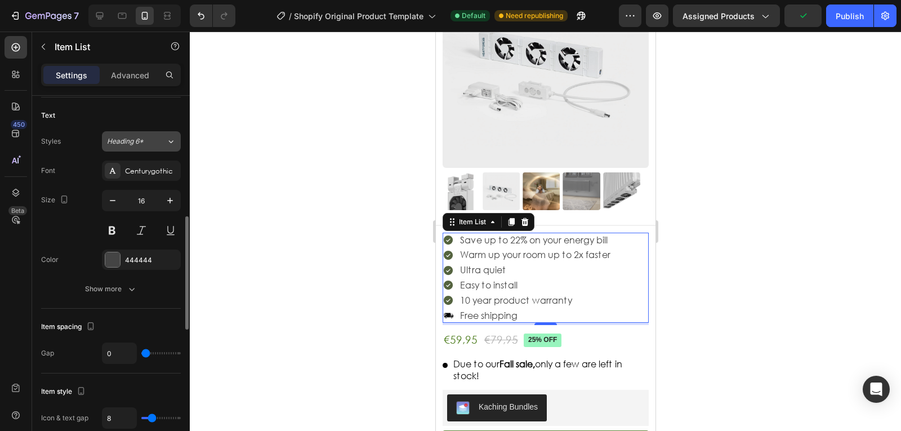
click at [156, 146] on div "Heading 6*" at bounding box center [136, 141] width 59 height 10
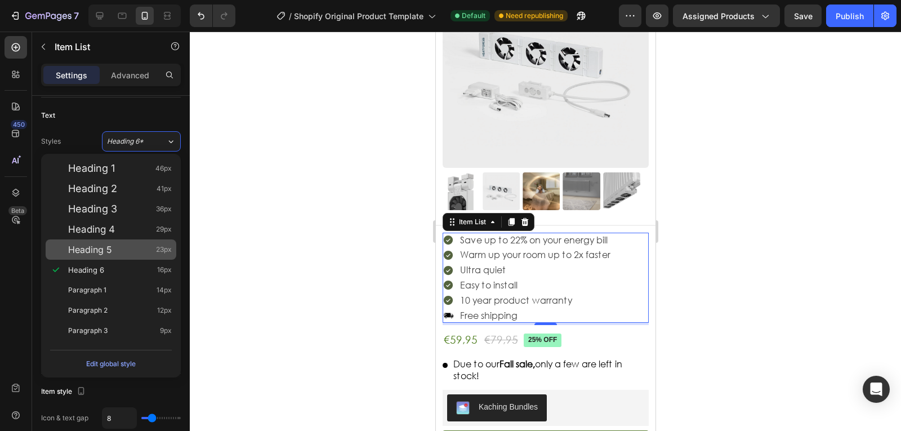
click at [132, 242] on div "Heading 5 23px" at bounding box center [111, 249] width 131 height 20
type input "23"
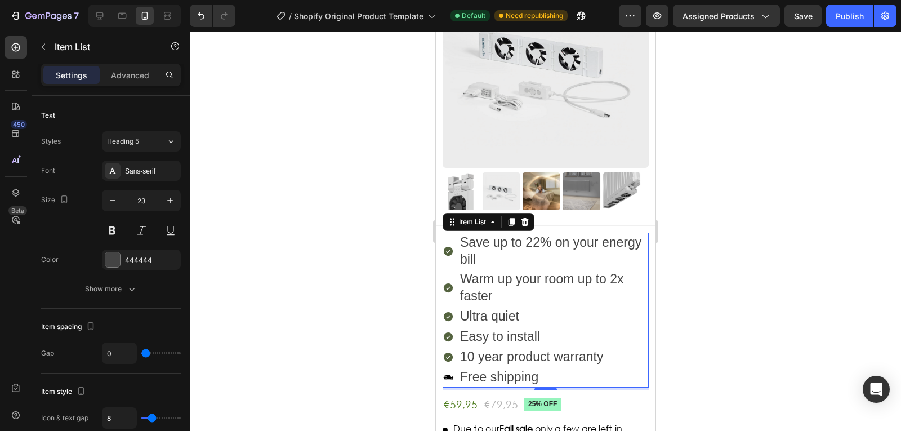
click at [330, 185] on div at bounding box center [545, 231] width 711 height 399
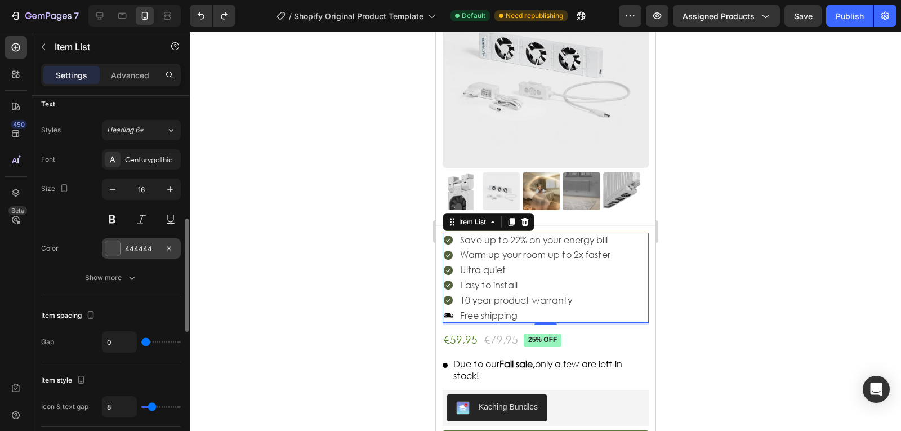
scroll to position [400, 0]
click at [157, 132] on div "Heading 6*" at bounding box center [136, 131] width 59 height 10
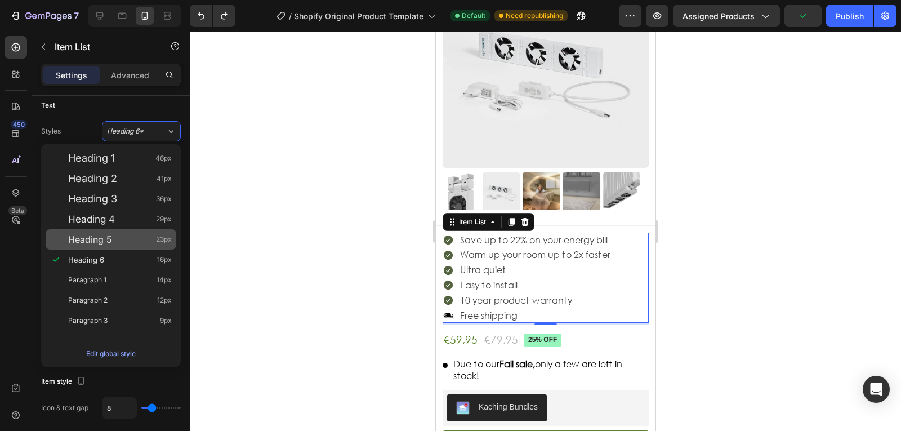
click at [120, 234] on div "Heading 5 23px" at bounding box center [120, 239] width 104 height 11
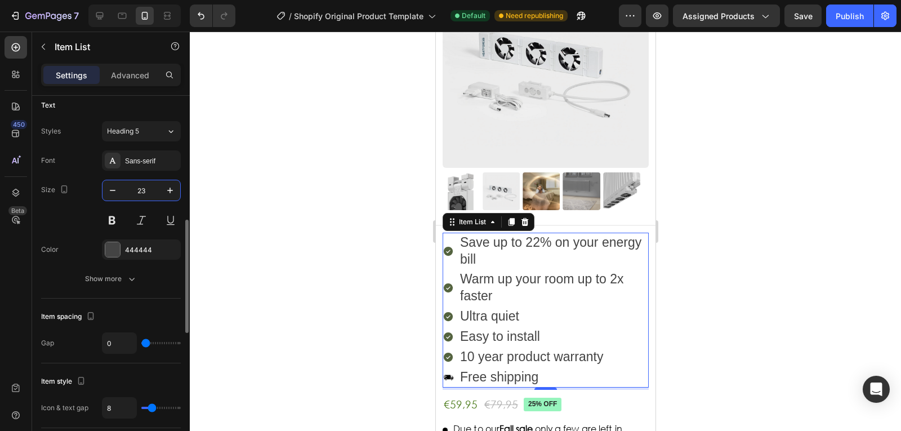
click at [144, 195] on input "23" at bounding box center [141, 190] width 37 height 20
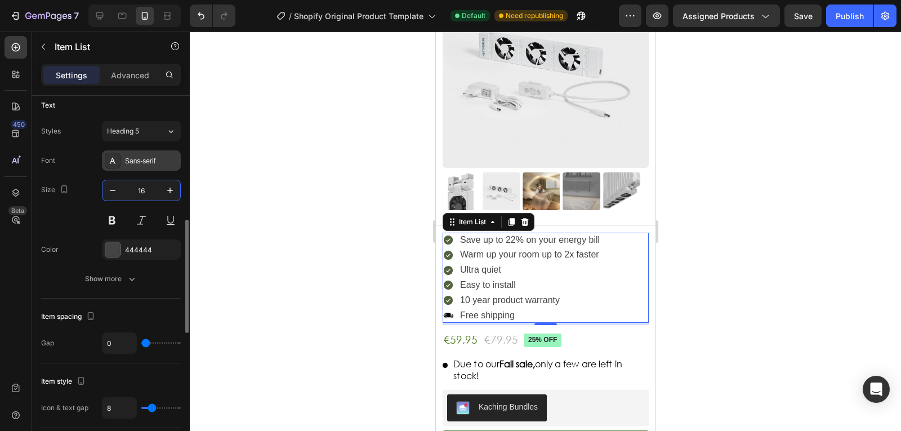
type input "16"
click at [169, 162] on div "Sans-serif" at bounding box center [151, 161] width 53 height 10
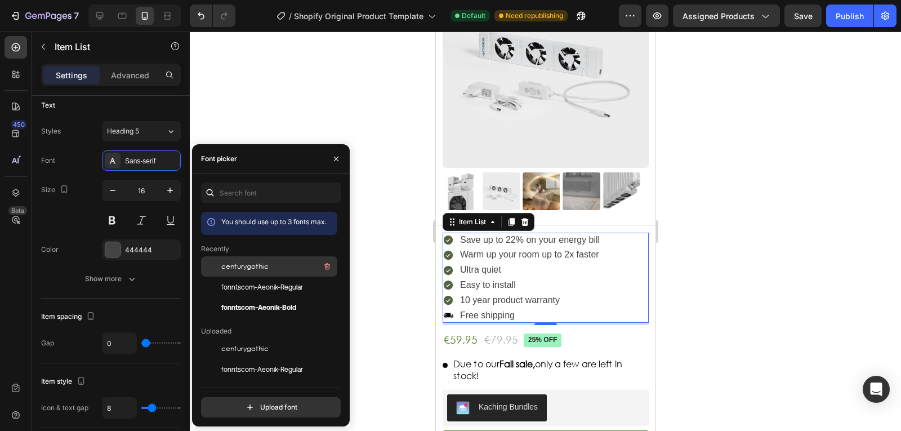
click at [251, 266] on span "centurygothic" at bounding box center [244, 266] width 47 height 10
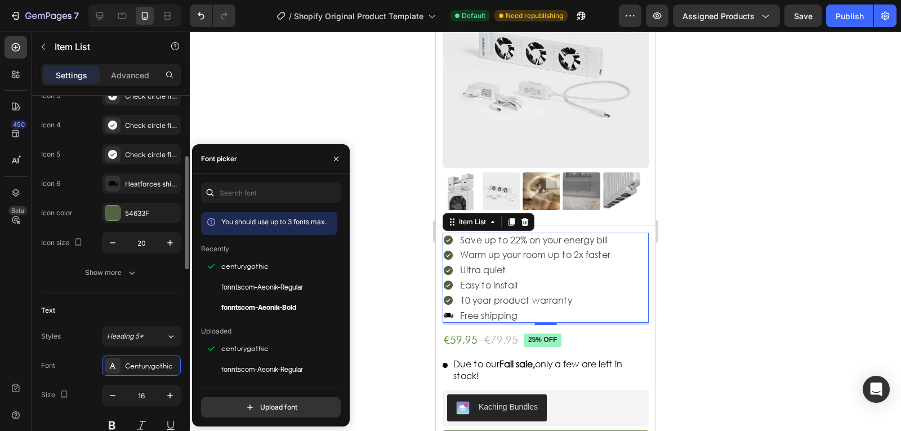
scroll to position [195, 0]
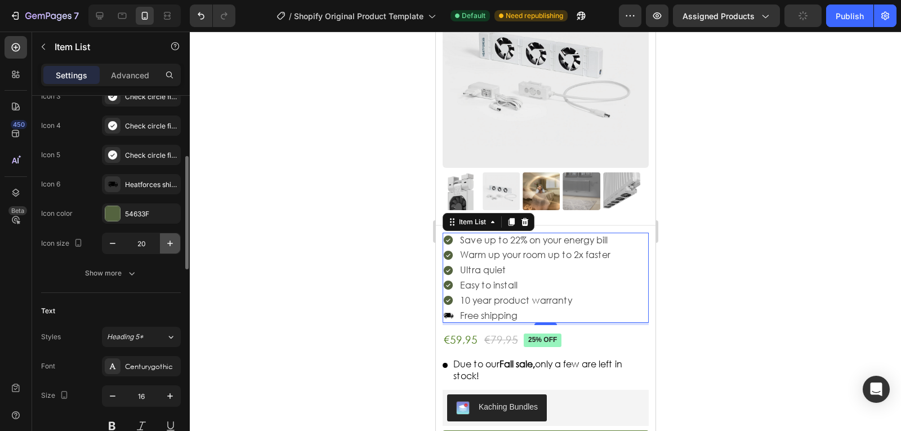
click at [168, 243] on icon "button" at bounding box center [170, 243] width 6 height 6
click at [111, 245] on icon "button" at bounding box center [112, 243] width 11 height 11
type input "21"
drag, startPoint x: 838, startPoint y: 22, endPoint x: 333, endPoint y: 186, distance: 530.5
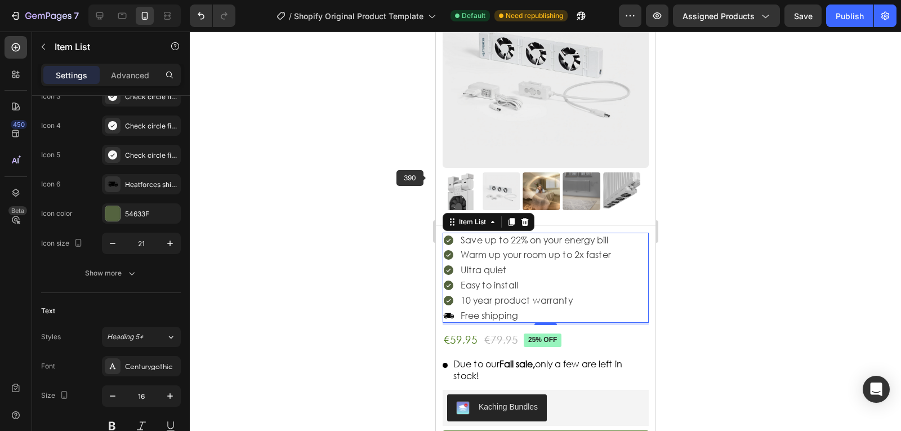
click at [333, 0] on div "7 / Shopify Original Product Template Default Need republishing Preview Assigne…" at bounding box center [450, 0] width 901 height 0
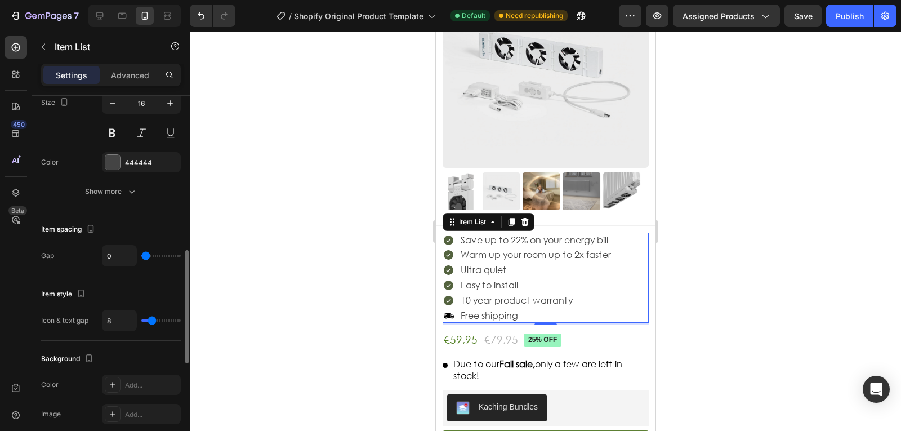
scroll to position [490, 0]
click at [113, 321] on input "8" at bounding box center [119, 317] width 34 height 20
type input "4"
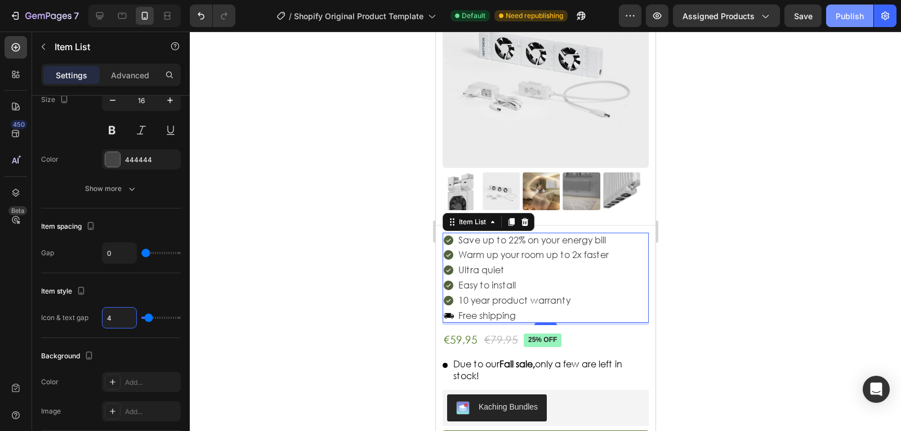
type input "4"
click at [841, 20] on div "Publish" at bounding box center [849, 16] width 28 height 12
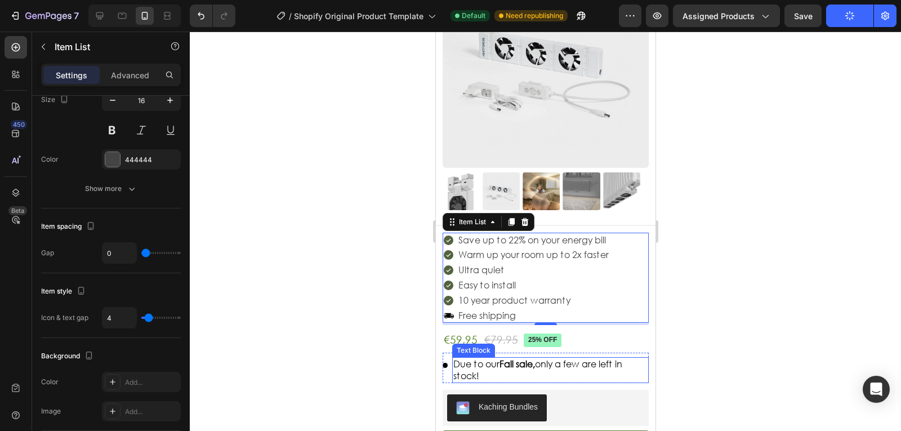
click at [513, 370] on p "Due to our Fall sale, only a few are left in stock!" at bounding box center [550, 370] width 194 height 24
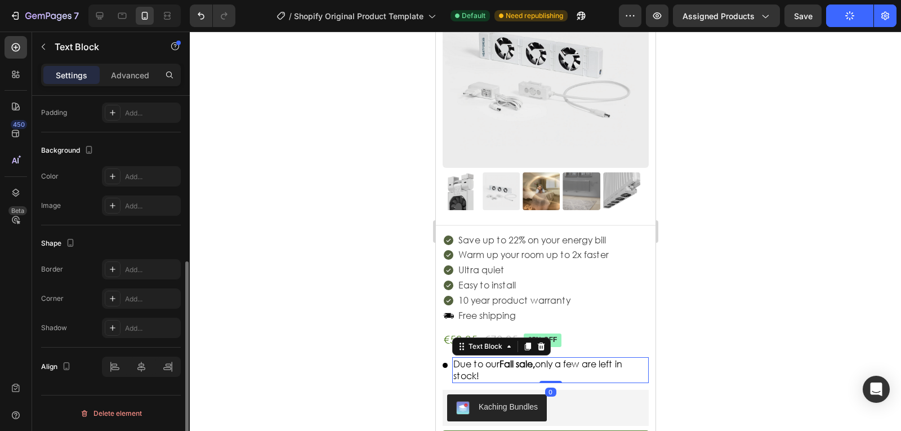
scroll to position [0, 0]
